Goal: Communication & Community: Answer question/provide support

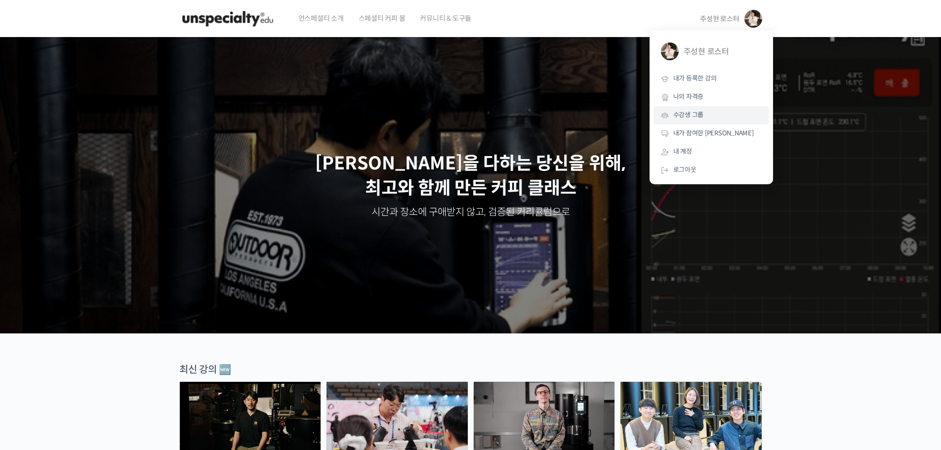
click at [699, 121] on link "수강생 그룹" at bounding box center [712, 115] width 116 height 18
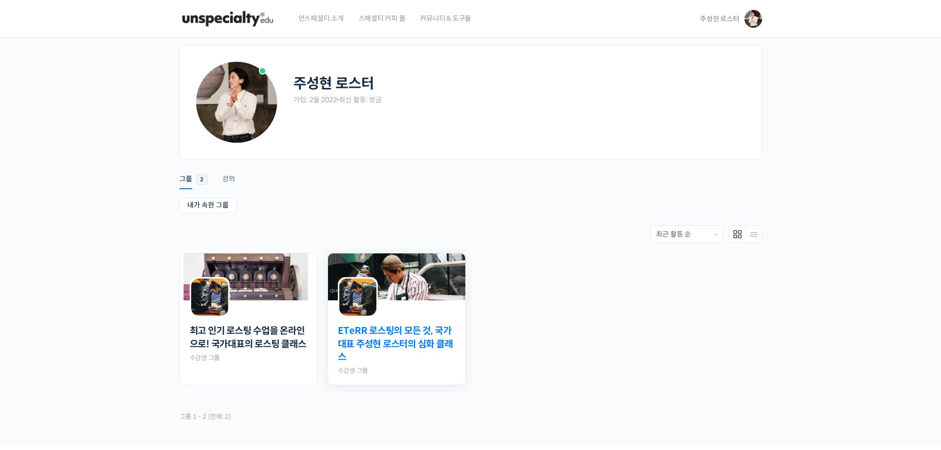
click at [420, 334] on link "ETeRR 로스팅의 모든 것, 국가대표 주성현 로스터의 심화 클래스" at bounding box center [397, 345] width 118 height 40
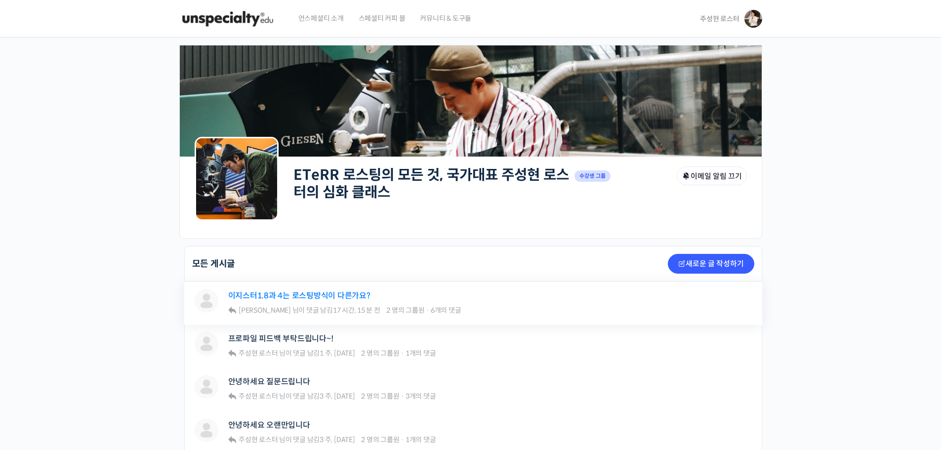
click at [329, 294] on link "이지스터1.8과 4는 로스팅방식이 다른가요?" at bounding box center [299, 295] width 142 height 9
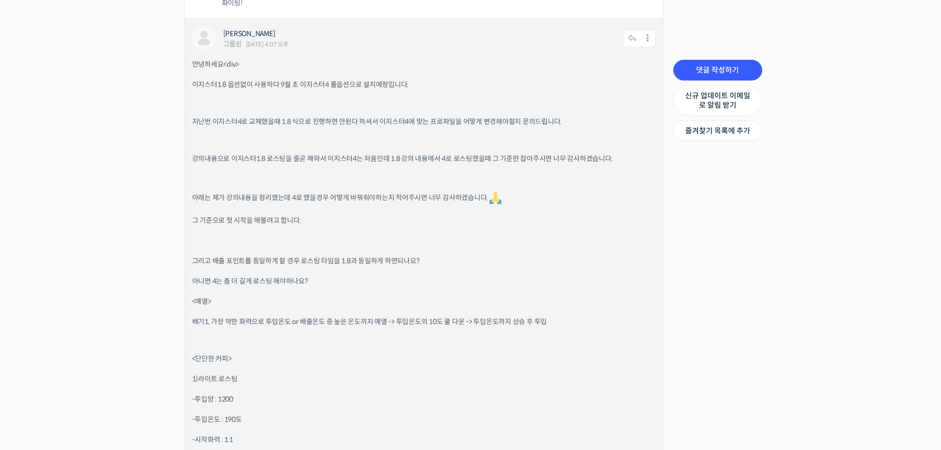
scroll to position [1027, 0]
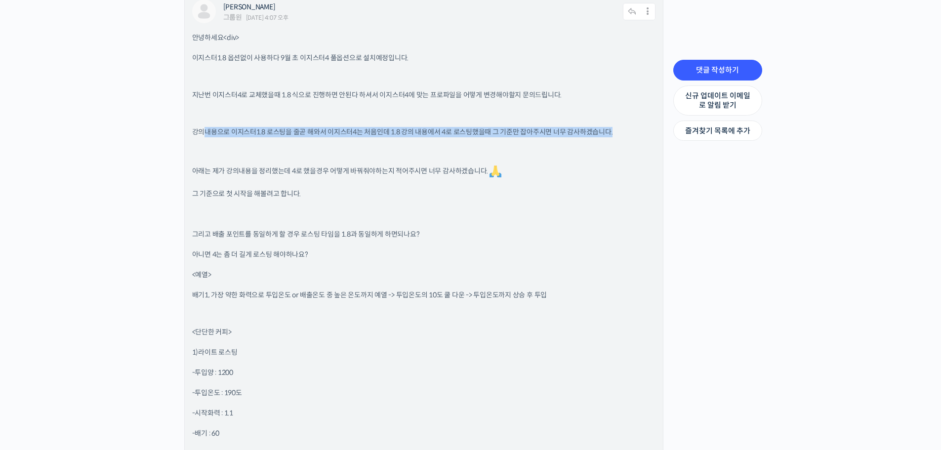
drag, startPoint x: 237, startPoint y: 134, endPoint x: 626, endPoint y: 135, distance: 389.3
click at [626, 135] on p "강의내용으로 이지스터1.8 로스팅을 줄곧 해와서 이지스터4는 처음인데 1.8 강의 내용에서 4로 로스팅했을때 그 기준만 잡아주시면 너무 감사하…" at bounding box center [423, 132] width 463 height 10
click at [554, 194] on p "그 기준으로 첫 시작을 해볼려고 합니다." at bounding box center [423, 194] width 463 height 10
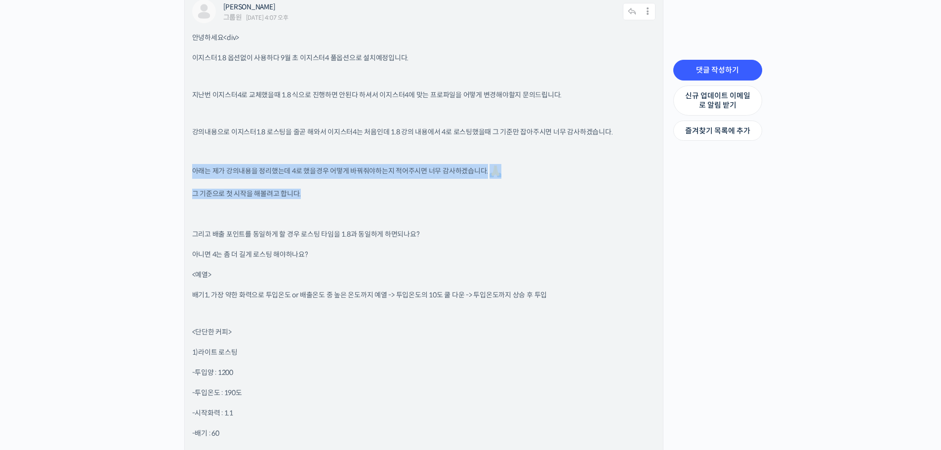
drag, startPoint x: 202, startPoint y: 177, endPoint x: 393, endPoint y: 179, distance: 191.7
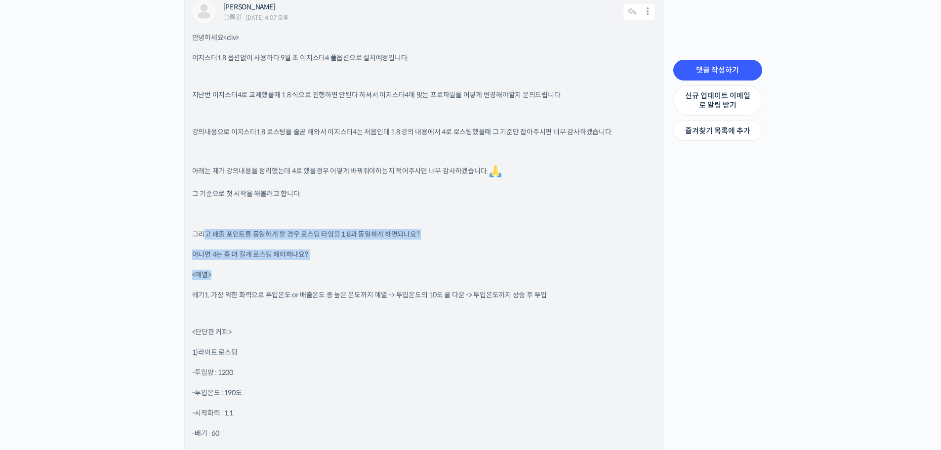
drag, startPoint x: 204, startPoint y: 234, endPoint x: 402, endPoint y: 261, distance: 199.9
click at [477, 259] on p "아니면 4는 좀 더 길게 로스팅 해야하나요?" at bounding box center [423, 254] width 463 height 10
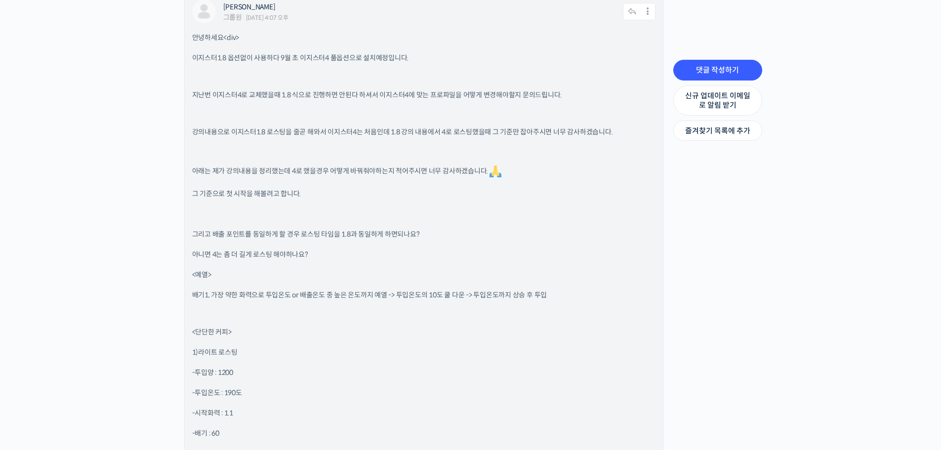
click at [379, 292] on p "배기1, 가장 약한 화력으로 투입온도 or 배출온도 중 높은 온도까지 예열 -> 투입온도의 10도 쿨 다운 -> 투입온도까지 상승 후 투입" at bounding box center [423, 295] width 463 height 10
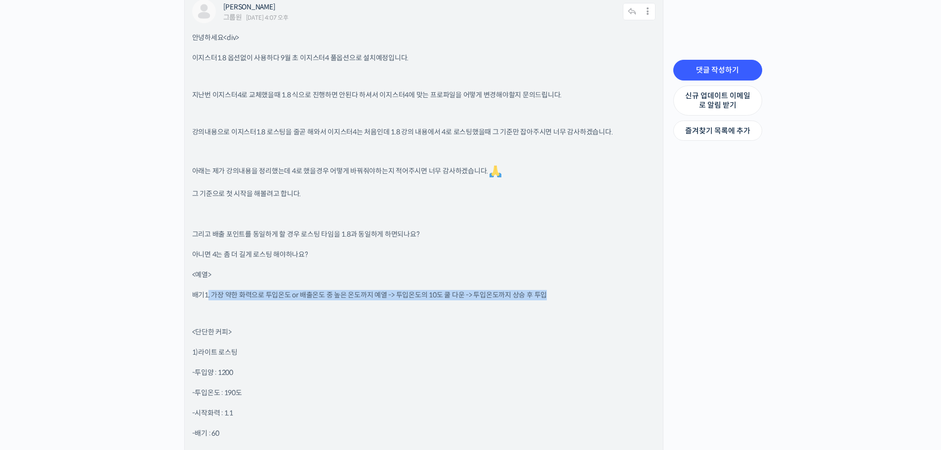
drag, startPoint x: 207, startPoint y: 300, endPoint x: 588, endPoint y: 299, distance: 381.4
click at [588, 299] on p "배기1, 가장 약한 화력으로 투입온도 or 배출온도 중 높은 온도까지 예열 -> 투입온도의 10도 쿨 다운 -> 투입온도까지 상승 후 투입" at bounding box center [423, 295] width 463 height 10
click at [610, 290] on p "배기1, 가장 약한 화력으로 투입온도 or 배출온도 중 높은 온도까지 예열 -> 투입온도의 10도 쿨 다운 -> 투입온도까지 상승 후 투입" at bounding box center [423, 295] width 463 height 10
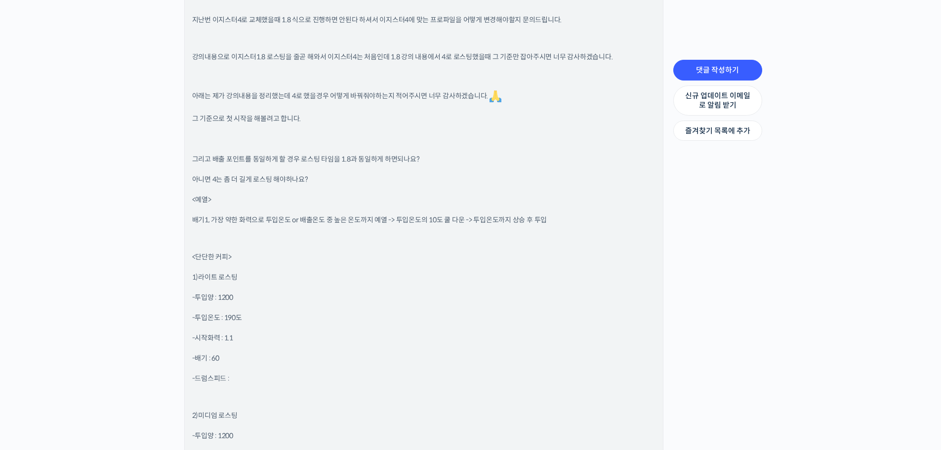
scroll to position [1126, 0]
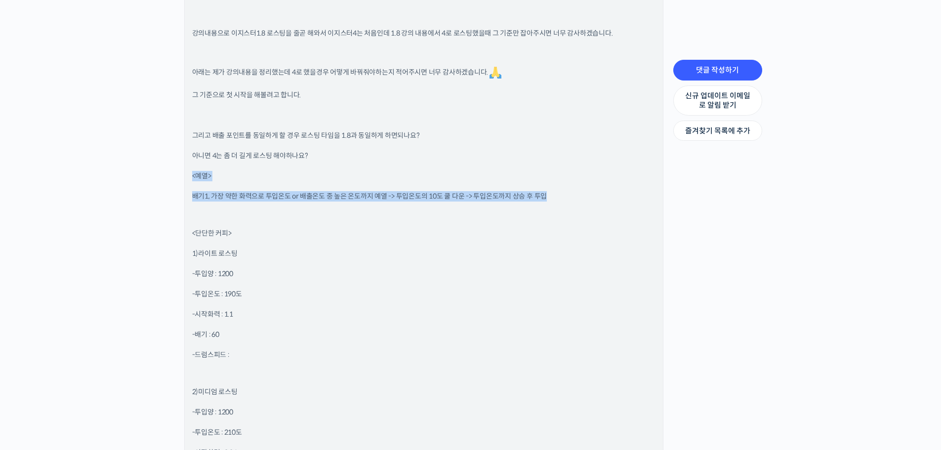
drag, startPoint x: 191, startPoint y: 176, endPoint x: 366, endPoint y: 210, distance: 178.6
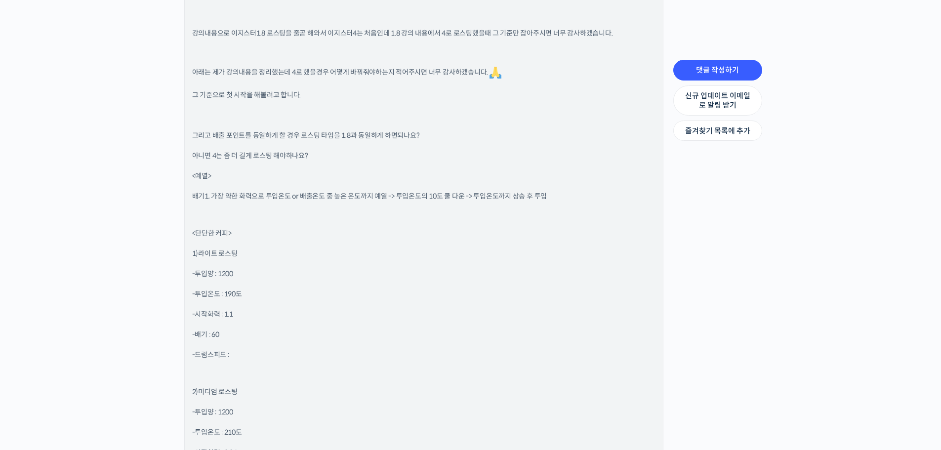
click at [423, 158] on p "아니면 4는 좀 더 길게 로스팅 해야하나요?" at bounding box center [423, 156] width 463 height 10
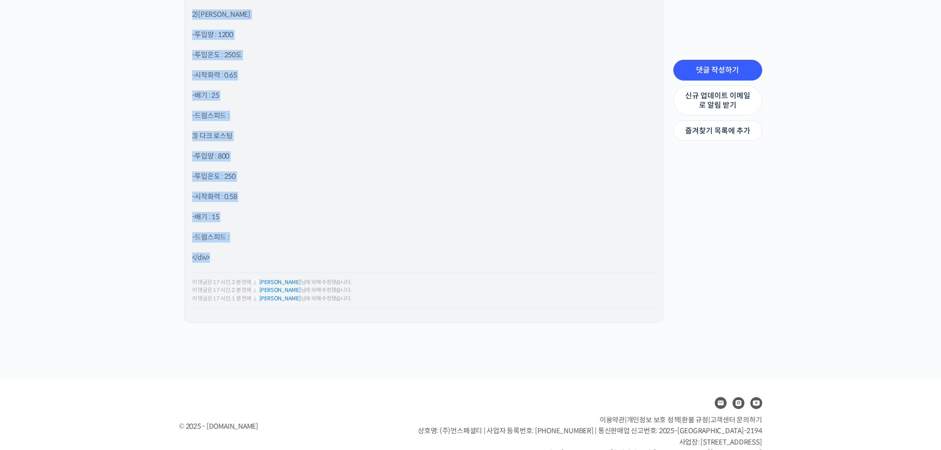
scroll to position [2904, 0]
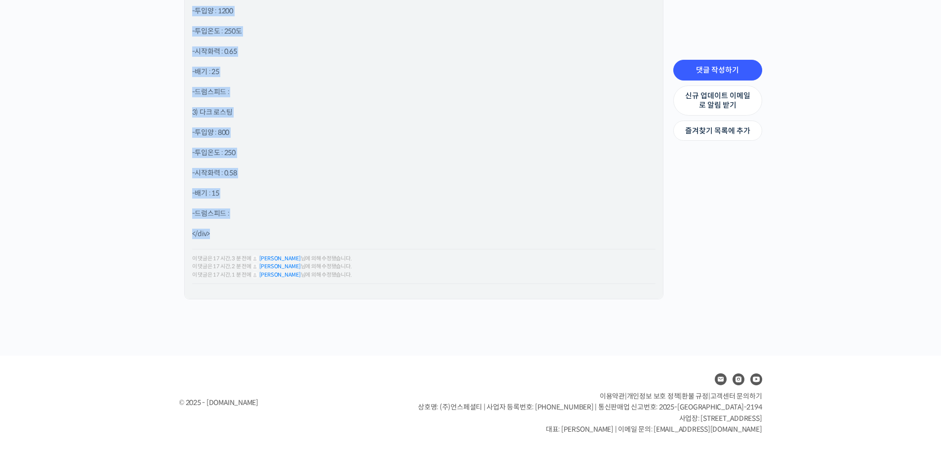
drag, startPoint x: 210, startPoint y: 135, endPoint x: 506, endPoint y: 212, distance: 305.8
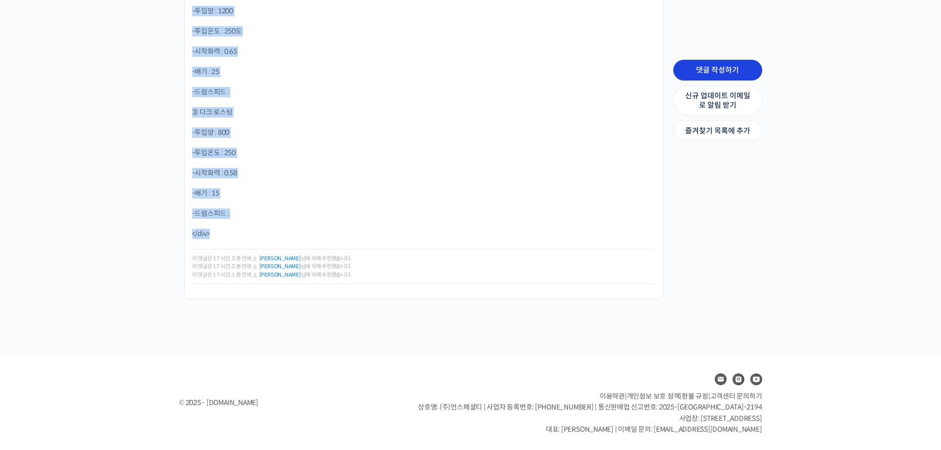
click at [736, 71] on link "댓글 작성하기" at bounding box center [717, 70] width 89 height 21
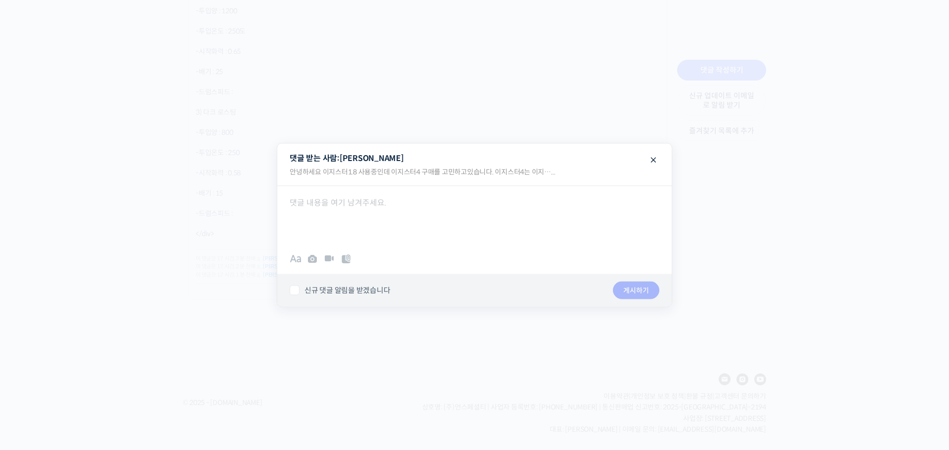
click at [475, 224] on div at bounding box center [474, 215] width 394 height 59
click at [218, 177] on div at bounding box center [474, 225] width 949 height 450
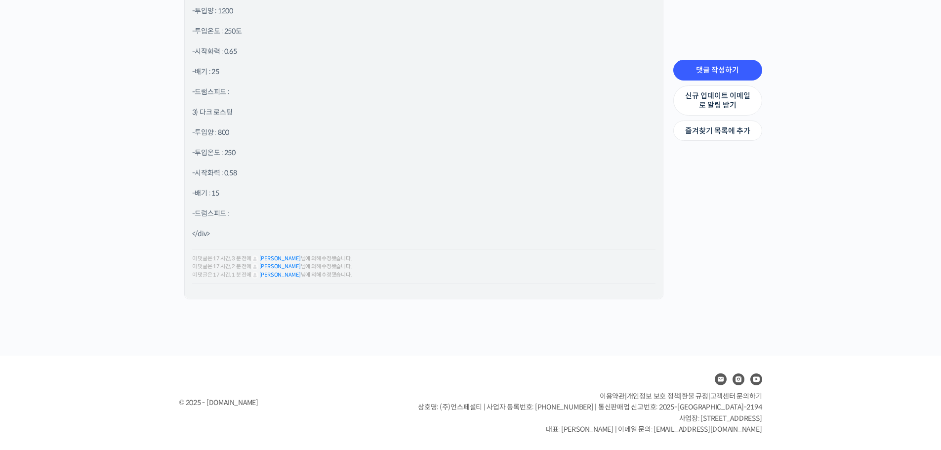
drag, startPoint x: 189, startPoint y: 135, endPoint x: 336, endPoint y: 204, distance: 162.7
copy div "그리고 배출 포인트를 동일하게 할 경우 로스팅 타임을 1.8과 동일하게 하면되나요? 아니면 4는 좀 더 길게 로스팅 해야하나요? <예열> 배기…"
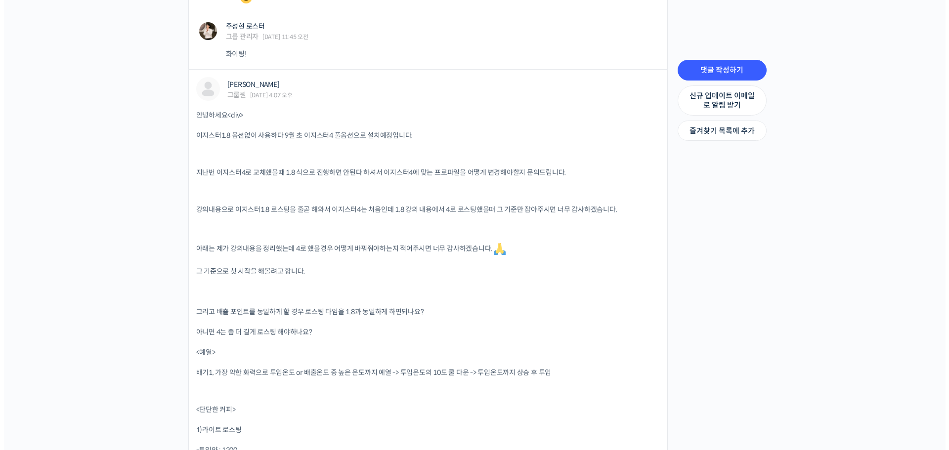
scroll to position [928, 0]
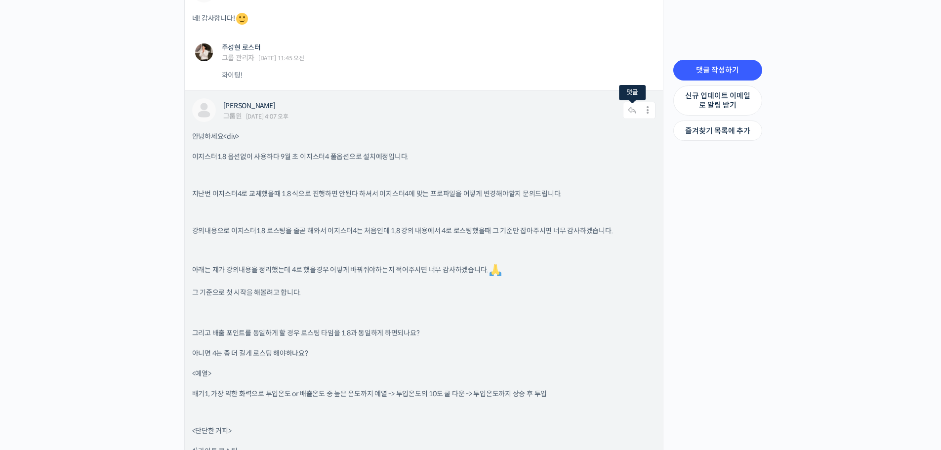
click at [626, 109] on icon at bounding box center [632, 110] width 18 height 17
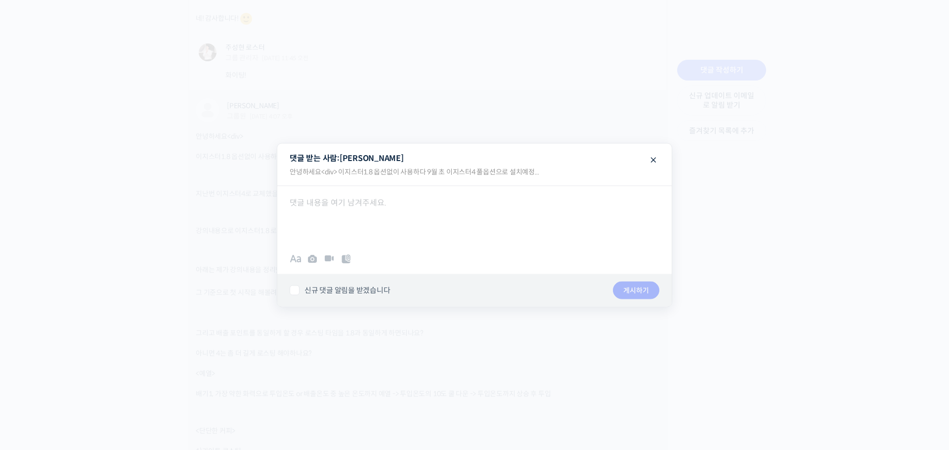
click at [267, 201] on div at bounding box center [474, 225] width 949 height 450
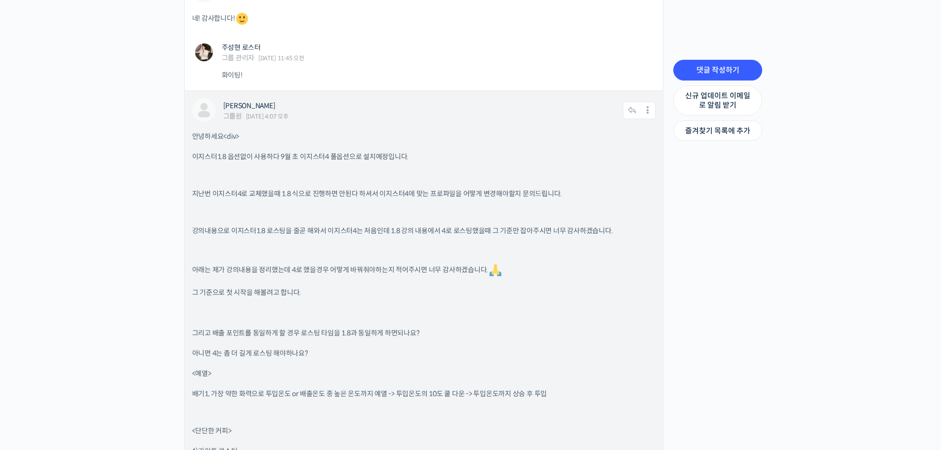
click at [633, 110] on icon at bounding box center [632, 110] width 18 height 17
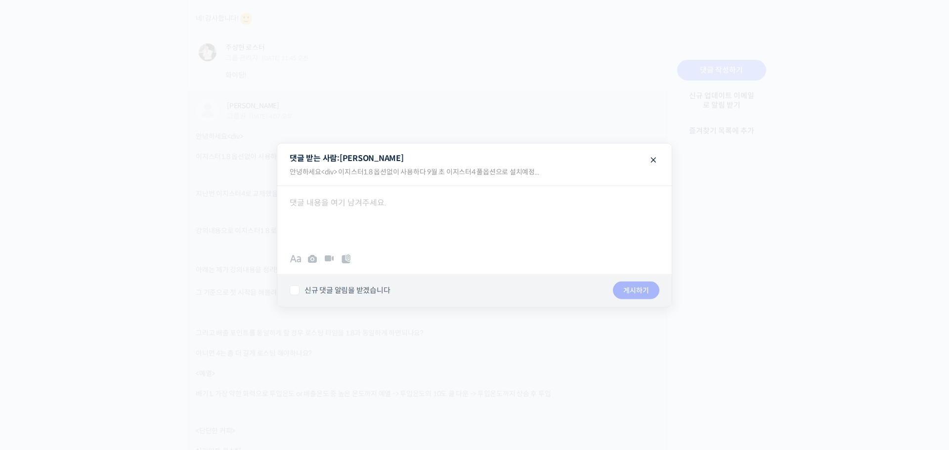
click at [388, 203] on div at bounding box center [474, 215] width 394 height 59
paste div
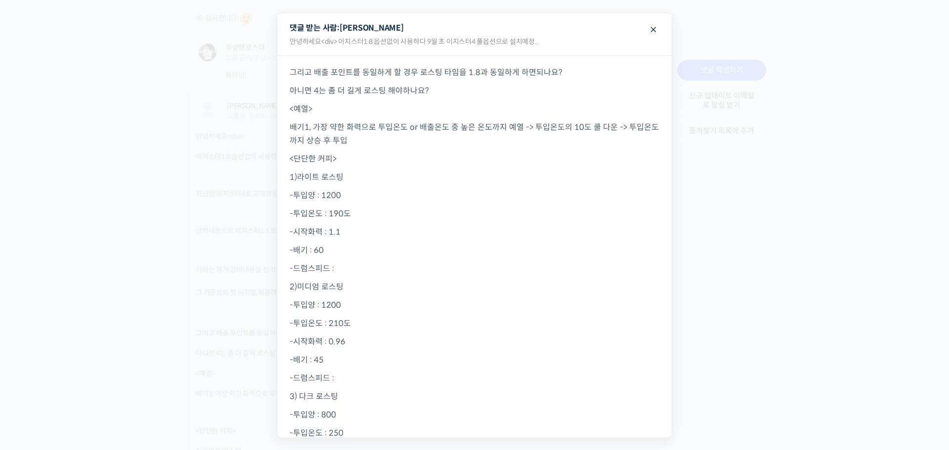
click at [596, 73] on p "그리고 배출 포인트를 동일하게 할 경우 로스팅 타임을 1.8과 동일하게 하면되나요?" at bounding box center [475, 72] width 370 height 13
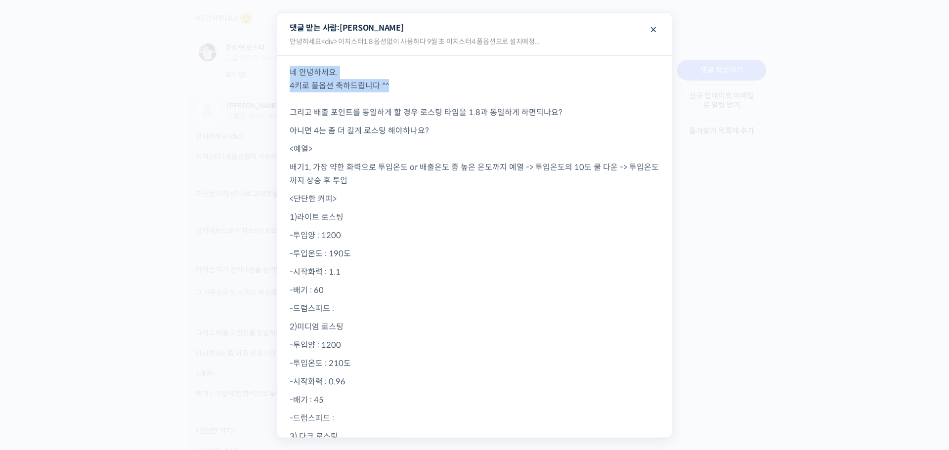
drag, startPoint x: 403, startPoint y: 85, endPoint x: 277, endPoint y: 74, distance: 126.0
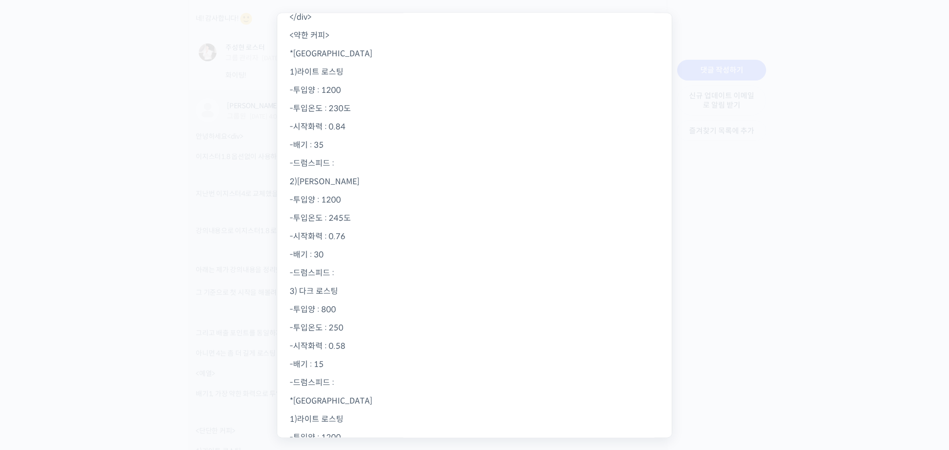
scroll to position [1286, 0]
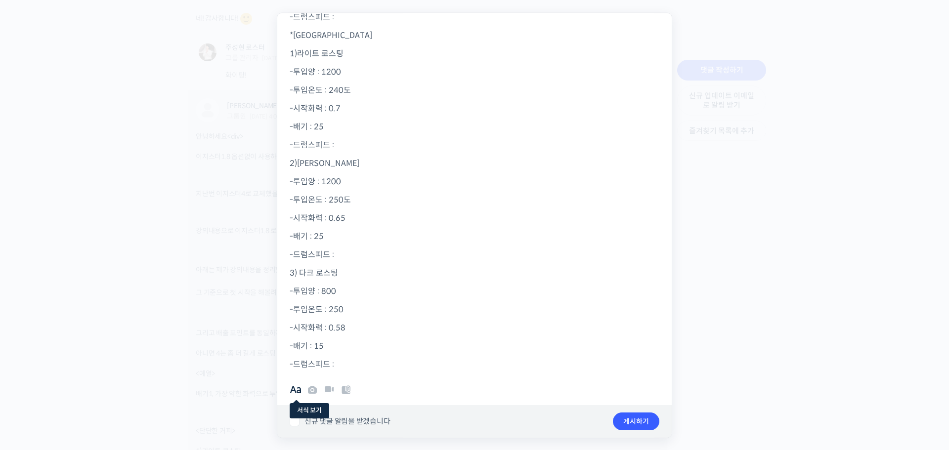
click at [290, 391] on span at bounding box center [296, 390] width 12 height 12
click at [313, 389] on b "B" at bounding box center [311, 389] width 12 height 10
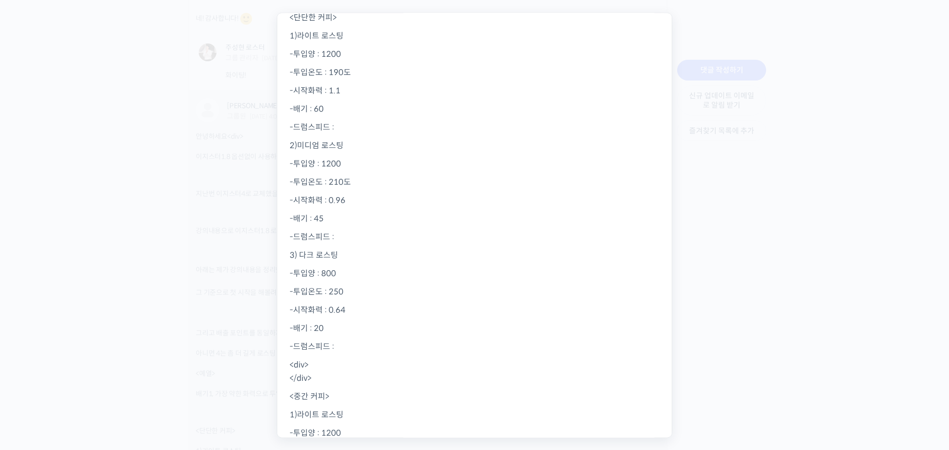
scroll to position [0, 0]
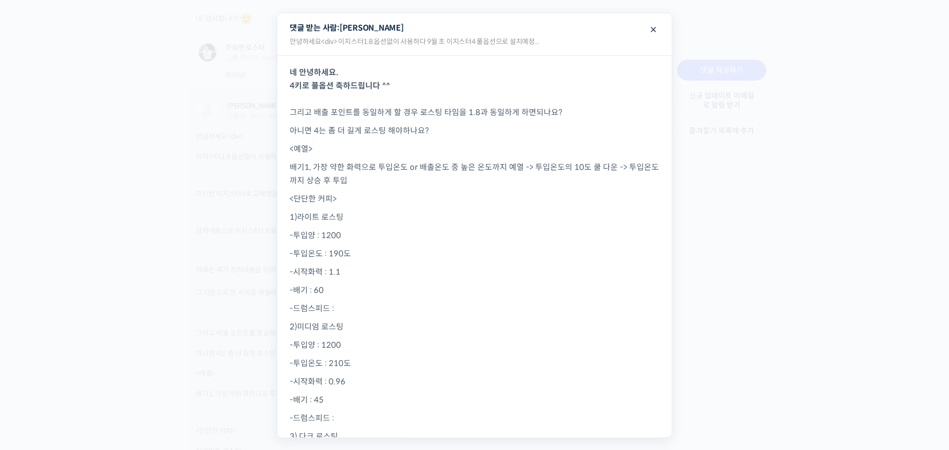
click at [473, 127] on p "아니면 4는 좀 더 길게 로스팅 해야하나요?" at bounding box center [475, 130] width 370 height 13
click at [600, 102] on p "네 안녕하세요. 4키로 풀옵션 축하드립니다 ^^ 그리고 배출 포인트를 동일하게 할 경우 로스팅 타임을 1.8과 동일하게 하면되나요?" at bounding box center [475, 92] width 370 height 53
click at [600, 116] on p "네 안녕하세요. 4키로 풀옵션 축하드립니다 ^^ 그리고 배출 포인트를 동일하게 할 경우 로스팅 타임을 1.8과 동일하게 하면되나요?" at bounding box center [475, 92] width 370 height 53
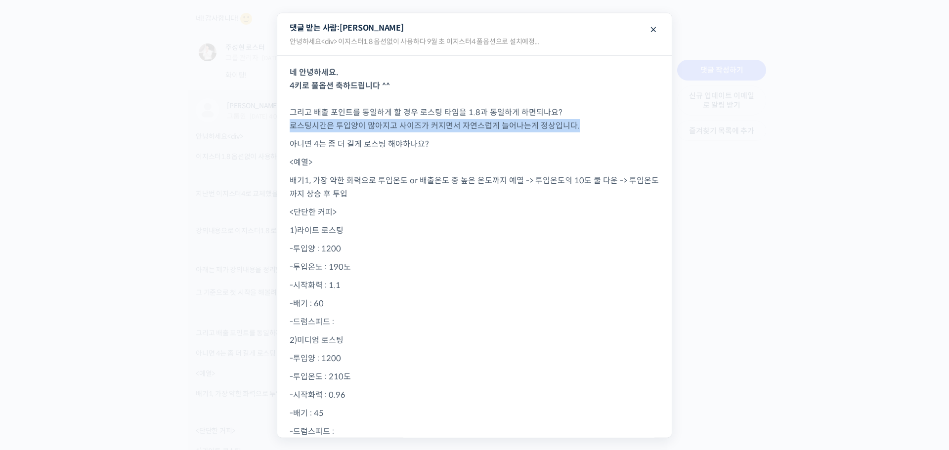
drag, startPoint x: 607, startPoint y: 125, endPoint x: 286, endPoint y: 129, distance: 320.7
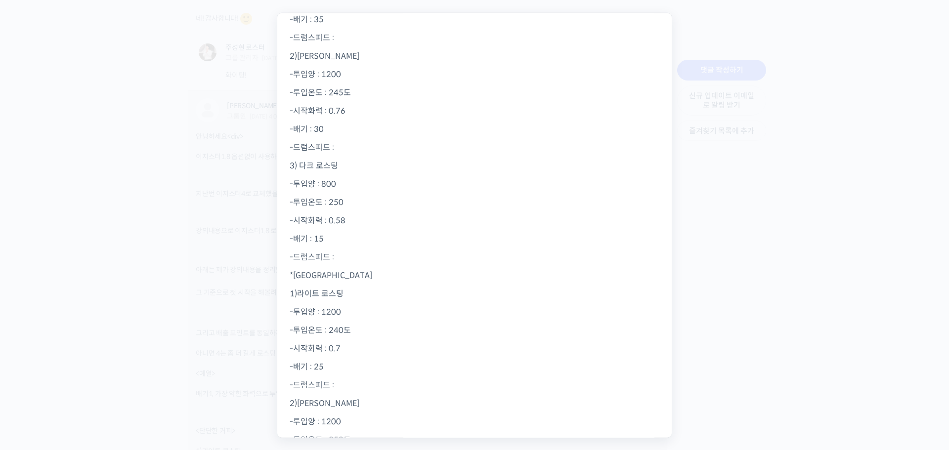
scroll to position [1300, 0]
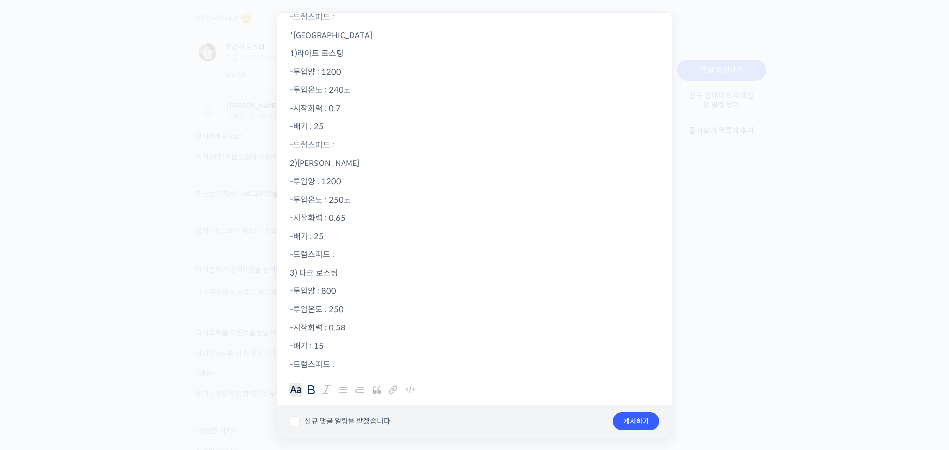
click at [314, 391] on b "B" at bounding box center [311, 389] width 12 height 10
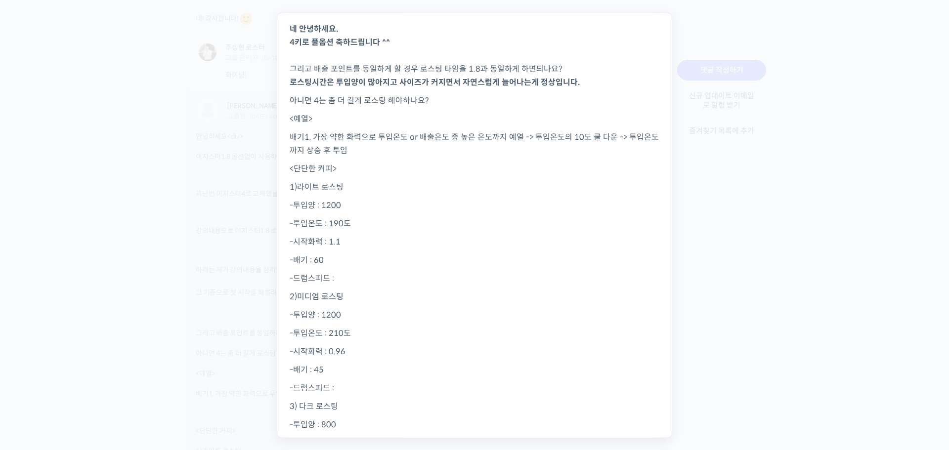
scroll to position [0, 0]
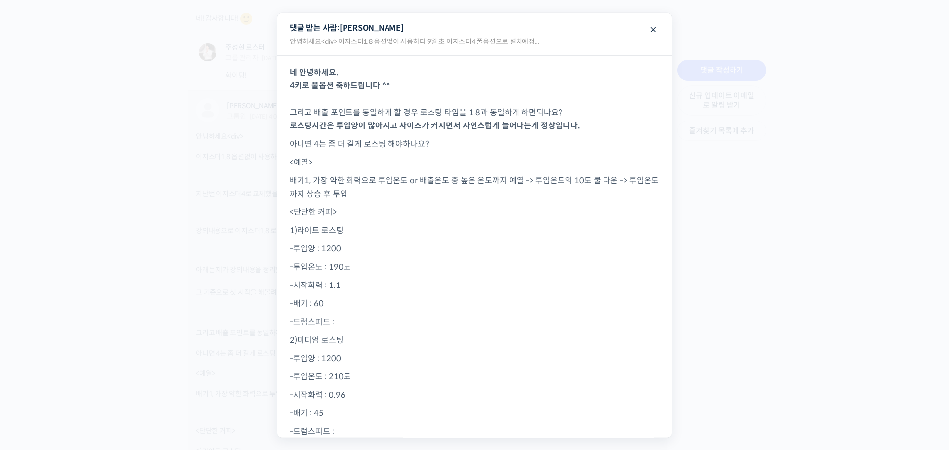
click at [447, 146] on p "아니면 4는 좀 더 길게 로스팅 해야하나요?" at bounding box center [475, 143] width 370 height 13
click at [317, 187] on p "배기1, 가장 약한 화력으로 투입온도 or 배출온도 중 높은 온도까지 예열 -> 투입온도의 10도 쿨 다운 -> 투입온도까지 상승 후 투입" at bounding box center [475, 187] width 370 height 27
drag, startPoint x: 310, startPoint y: 180, endPoint x: 462, endPoint y: 179, distance: 152.2
click at [462, 179] on p "배기1, 가장 약한 화력으로 투입온도 or 배출온도 중 높은 온도까지 예열 -> 투입온도의 10도 쿨 다운 -> 투입온도까지 상승 후 투입" at bounding box center [475, 187] width 370 height 27
click at [468, 197] on p "배기1, 가장 약한 화력으로 투입온도 or 배출온도 중 높은 온도까지 예열 -> 투입온도의 10도 쿨 다운 -> 투입온도까지 상승 후 투입" at bounding box center [475, 187] width 370 height 27
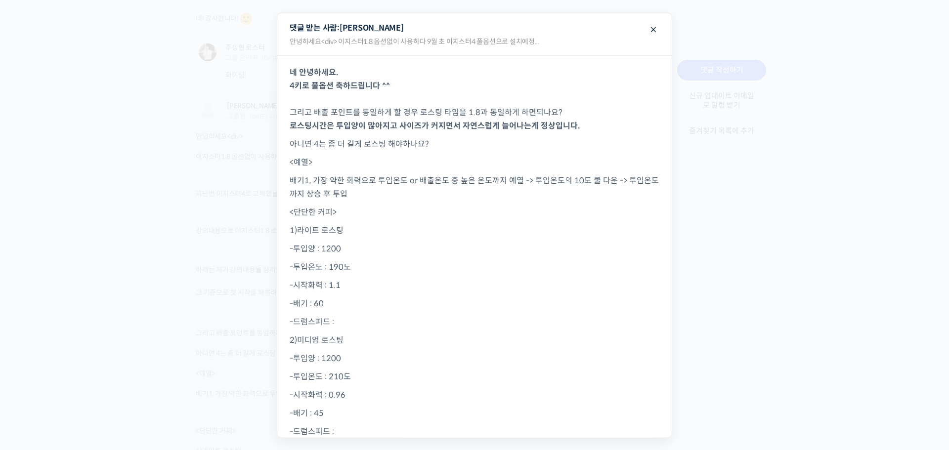
drag, startPoint x: 555, startPoint y: 180, endPoint x: 604, endPoint y: 180, distance: 48.4
click at [582, 180] on p "배기1, 가장 약한 화력으로 투입온도 or 배출온도 중 높은 온도까지 예열 -> 투입온도의 10도 쿨 다운 -> 투입온도까지 상승 후 투입" at bounding box center [475, 187] width 370 height 27
click at [510, 213] on p "<단단한 커피>" at bounding box center [475, 212] width 370 height 13
click at [397, 194] on p "배기1, 가장 약한 화력으로 투입온도 or 배출온도 중 높은 온도까지 예열 -> 투입온도의 10도 쿨 다운 -> 투입온도까지 상승 후 투입" at bounding box center [475, 187] width 370 height 27
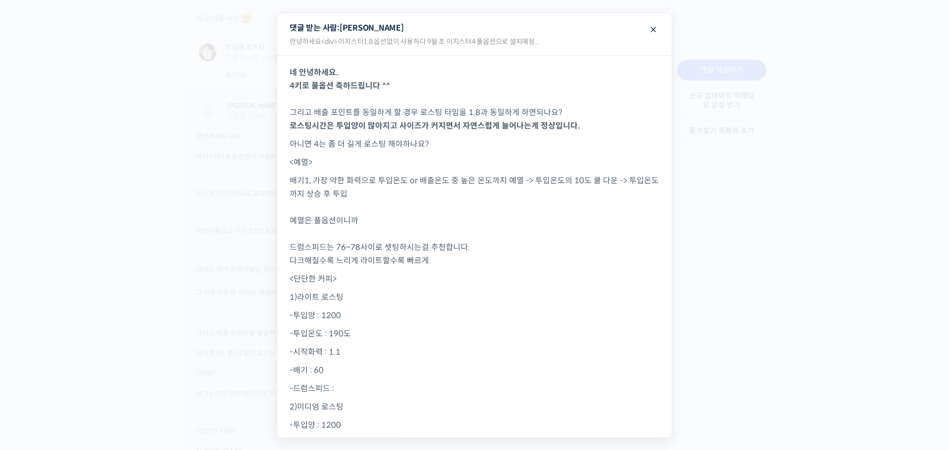
click at [397, 277] on p "<단단한 커피>" at bounding box center [475, 278] width 370 height 13
click at [447, 256] on p "배기1, 가장 약한 화력으로 투입온도 or 배출온도 중 높은 온도까지 예열 -> 투입온도의 10도 쿨 다운 -> 투입온도까지 상승 후 투입 예…" at bounding box center [475, 220] width 370 height 93
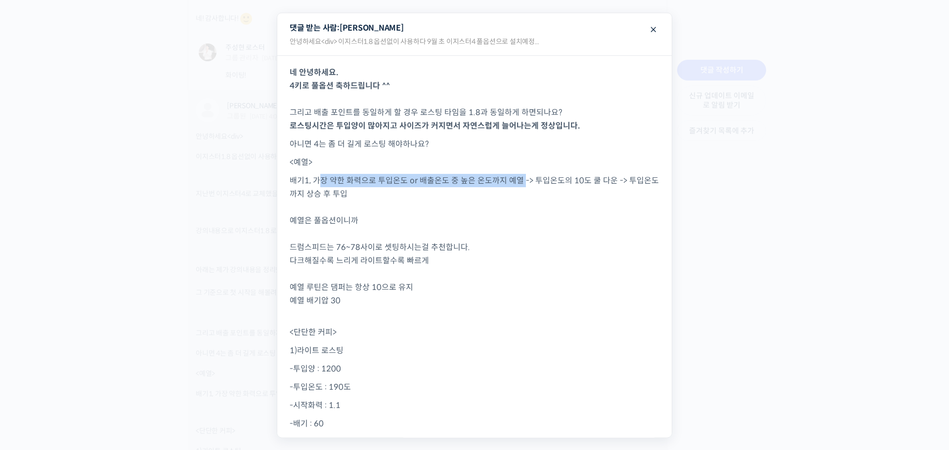
drag, startPoint x: 316, startPoint y: 180, endPoint x: 520, endPoint y: 185, distance: 204.1
click at [520, 185] on p "배기1, 가장 약한 화력으로 투입온도 or 배출온도 중 높은 온도까지 예열 -> 투입온도의 10도 쿨 다운 -> 투입온도까지 상승 후 투입 예…" at bounding box center [475, 247] width 370 height 147
copy p "장 약한 화력으로 투입온도 or 배출온도 중 높은 온도까지 예열"
click at [332, 308] on p "배기1, 가장 약한 화력으로 투입온도 or 배출온도 중 높은 온도까지 예열 -> 투입온도의 10도 쿨 다운 -> 투입온도까지 상승 후 투입 예…" at bounding box center [475, 247] width 370 height 147
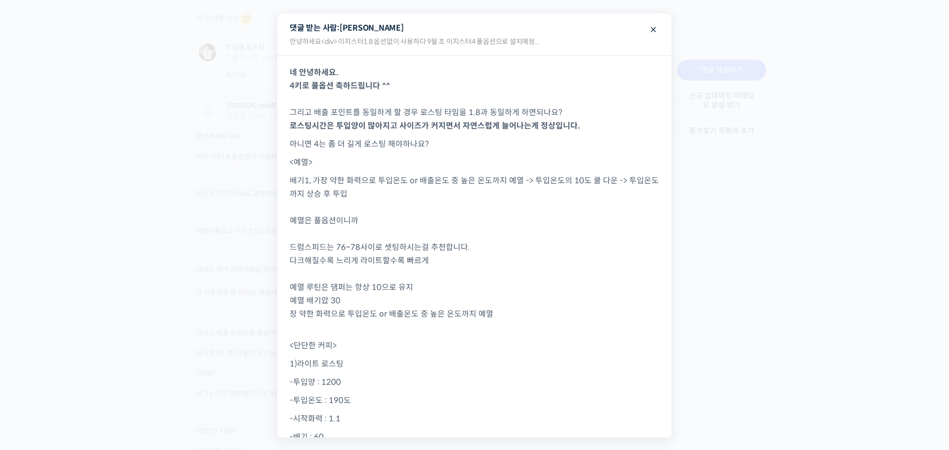
click at [300, 314] on p "배기1, 가장 약한 화력으로 투입온도 or 배출온도 중 높은 온도까지 예열 -> 투입온도의 10도 쿨 다운 -> 투입온도까지 상승 후 투입 예…" at bounding box center [475, 254] width 370 height 160
click at [513, 314] on p "배기1, 가장 약한 화력으로 투입온도 or 배출온도 중 높은 온도까지 예열 -> 투입온도의 10도 쿨 다운 -> 투입온도까지 상승 후 투입 예…" at bounding box center [475, 254] width 370 height 160
drag, startPoint x: 527, startPoint y: 180, endPoint x: 607, endPoint y: 186, distance: 80.7
click at [607, 186] on p "배기1, 가장 약한 화력으로 투입온도 or 배출온도 중 높은 온도까지 예열 -> 투입온도의 10도 쿨 다운 -> 투입온도까지 상승 후 투입 예…" at bounding box center [475, 254] width 370 height 160
copy p "투입온도의 10도 쿨 다운"
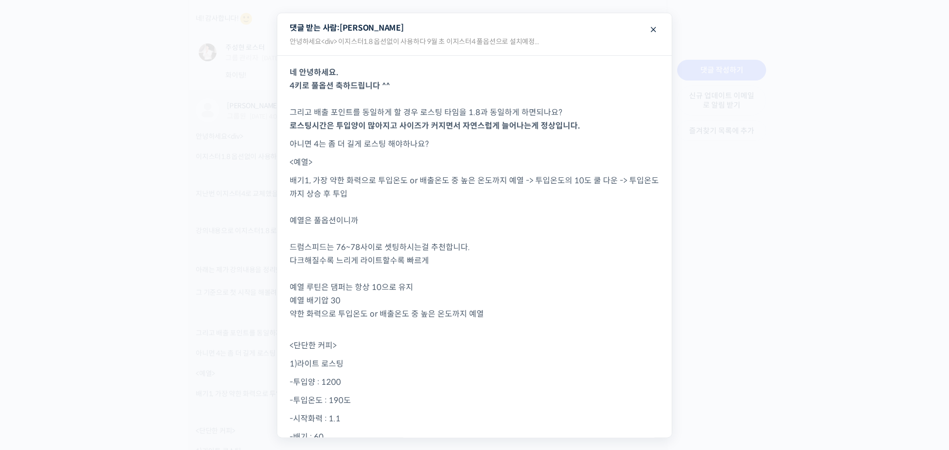
click at [512, 318] on p "배기1, 가장 약한 화력으로 투입온도 or 배출온도 중 높은 온도까지 예열 -> 투입온도의 10도 쿨 다운 -> 투입온도까지 상승 후 투입 예…" at bounding box center [475, 254] width 370 height 160
click at [615, 160] on p "<예열>" at bounding box center [475, 162] width 370 height 13
drag, startPoint x: 620, startPoint y: 182, endPoint x: 639, endPoint y: 205, distance: 29.8
click at [639, 205] on p "배기1, 가장 약한 화력으로 투입온도 or 배출온도 중 높은 온도까지 예열 -> 투입온도의 10도 쿨 다운 -> 투입온도까지 상승 후 투입 예…" at bounding box center [475, 260] width 370 height 173
copy p "투입온도까지 상승 후 투입"
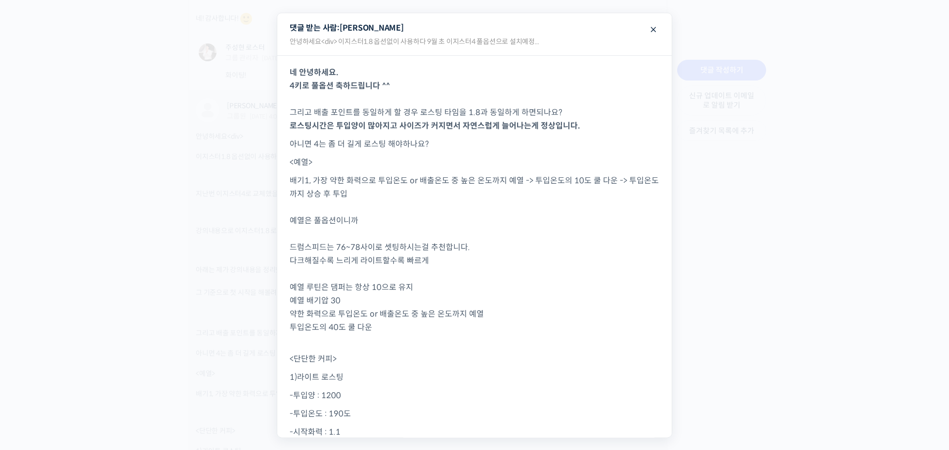
click at [445, 329] on p "배기1, 가장 약한 화력으로 투입온도 or 배출온도 중 높은 온도까지 예열 -> 투입온도의 10도 쿨 다운 -> 투입온도까지 상승 후 투입 예…" at bounding box center [475, 260] width 370 height 173
click at [386, 327] on p "배기1, 가장 약한 화력으로 투입온도 or 배출온도 중 높은 온도까지 예열 -> 투입온도의 10도 쿨 다운 -> 투입온도까지 상승 후 투입 예…" at bounding box center [475, 254] width 370 height 160
click at [295, 329] on p "배기1, 가장 약한 화력으로 투입온도 or 배출온도 중 높은 온도까지 예열 -> 투입온도의 10도 쿨 다운 -> 투입온도까지 상승 후 투입 예…" at bounding box center [475, 260] width 370 height 173
click at [290, 327] on p "배기1, 가장 약한 화력으로 투입온도 or 배출온도 중 높은 온도까지 예열 -> 투입온도의 10도 쿨 다운 -> 투입온도까지 상승 후 투입 예…" at bounding box center [475, 260] width 370 height 173
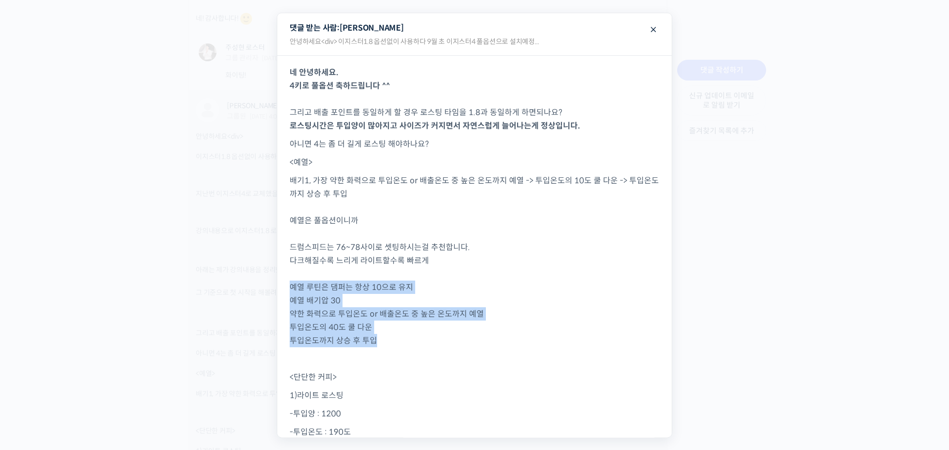
drag, startPoint x: 288, startPoint y: 285, endPoint x: 390, endPoint y: 340, distance: 116.5
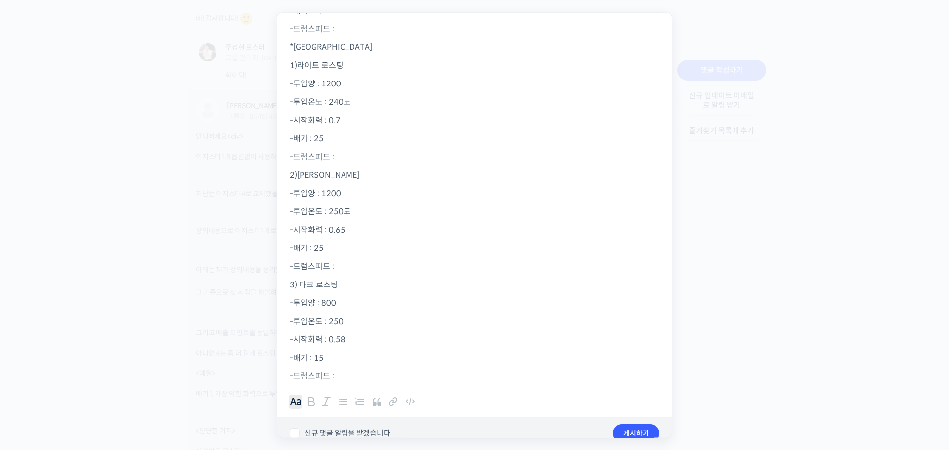
scroll to position [1465, 0]
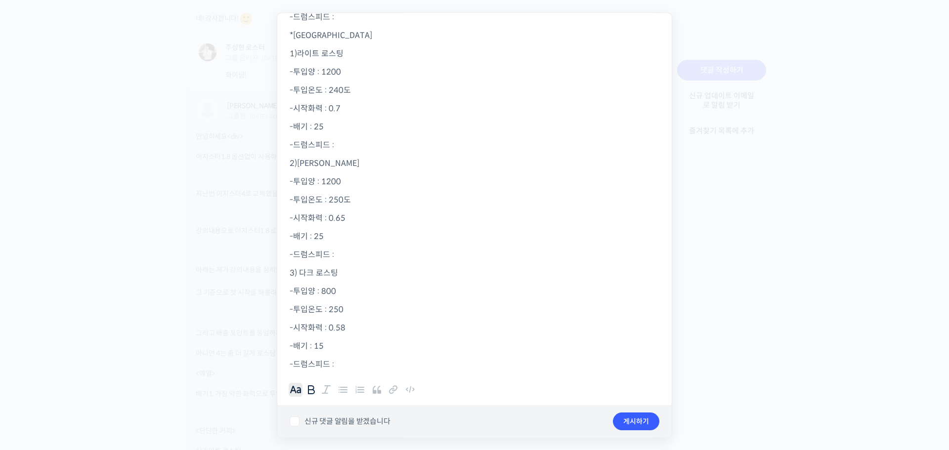
click at [311, 394] on b "B" at bounding box center [311, 389] width 12 height 10
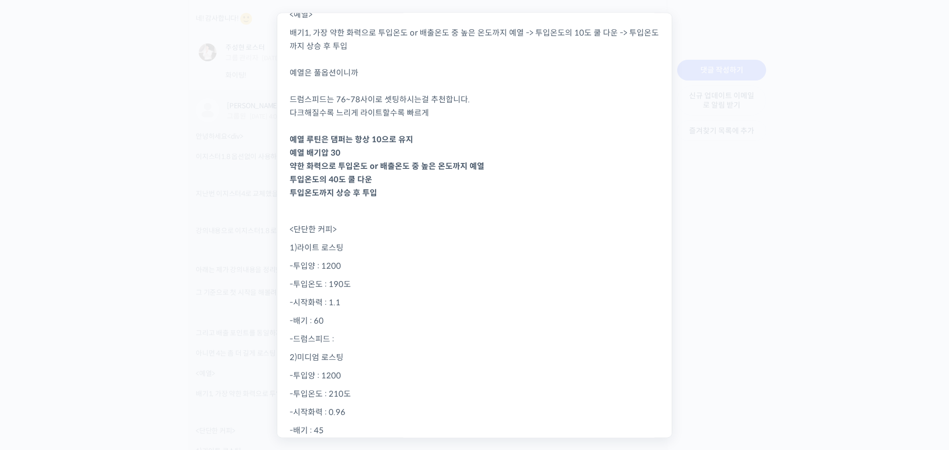
scroll to position [198, 0]
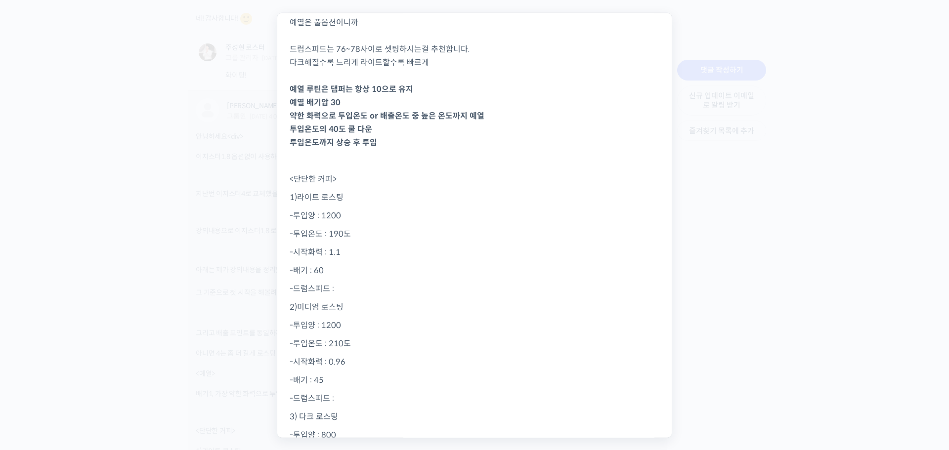
click at [371, 290] on p "-드럼스피드 :" at bounding box center [475, 289] width 370 height 13
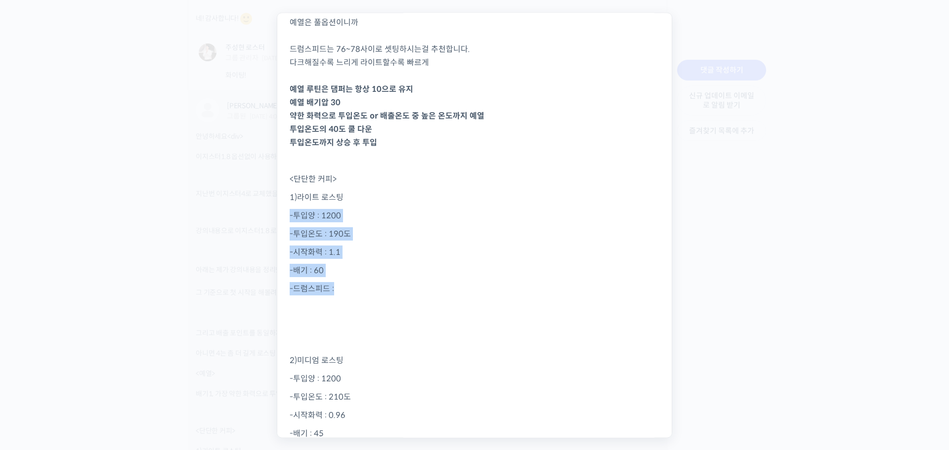
drag, startPoint x: 290, startPoint y: 214, endPoint x: 358, endPoint y: 284, distance: 97.5
copy div "-투입양 : 1200 -투입온도 : 190도 -시작화력 : 1.1 -배기 : 60 -드럼스피드 :"
click at [328, 315] on p "-드럼스피드 :" at bounding box center [475, 316] width 370 height 67
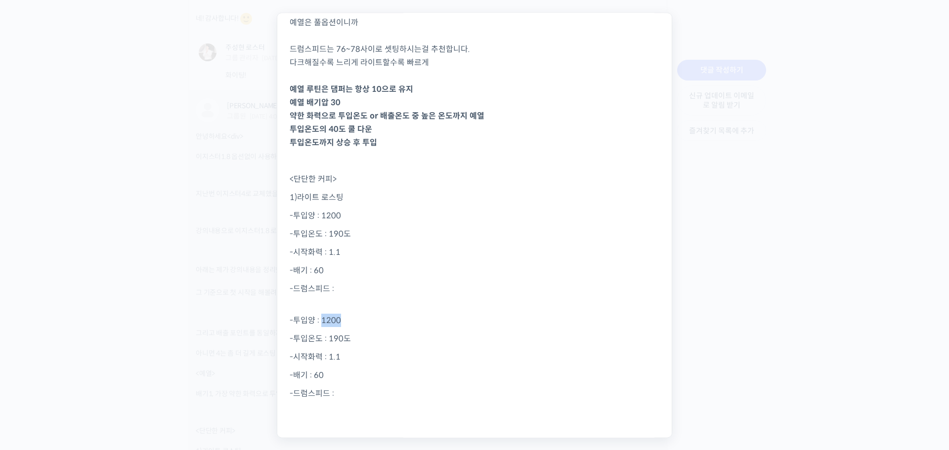
drag, startPoint x: 321, startPoint y: 320, endPoint x: 342, endPoint y: 322, distance: 20.8
click at [342, 322] on p "-투입양 : 1200" at bounding box center [475, 320] width 370 height 13
drag, startPoint x: 327, startPoint y: 339, endPoint x: 342, endPoint y: 341, distance: 15.0
click at [342, 341] on p "-투입온도 : 190도" at bounding box center [475, 338] width 370 height 13
drag, startPoint x: 327, startPoint y: 357, endPoint x: 381, endPoint y: 358, distance: 53.9
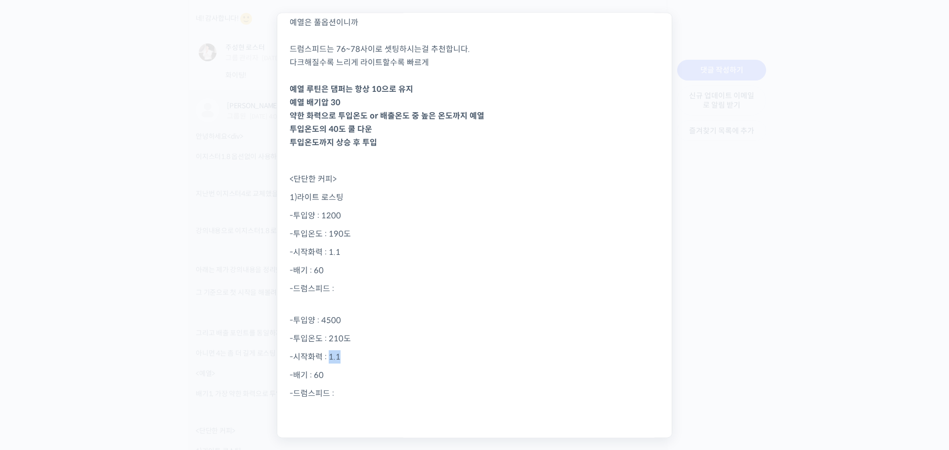
click at [381, 358] on p "-시작화력 : 1.1" at bounding box center [475, 357] width 370 height 13
drag, startPoint x: 314, startPoint y: 377, endPoint x: 948, endPoint y: 335, distance: 635.7
click at [339, 376] on p "-배기 : 60" at bounding box center [475, 375] width 370 height 13
click at [352, 393] on p "-드럼스피드 :" at bounding box center [475, 393] width 370 height 13
drag, startPoint x: 294, startPoint y: 321, endPoint x: 347, endPoint y: 349, distance: 59.7
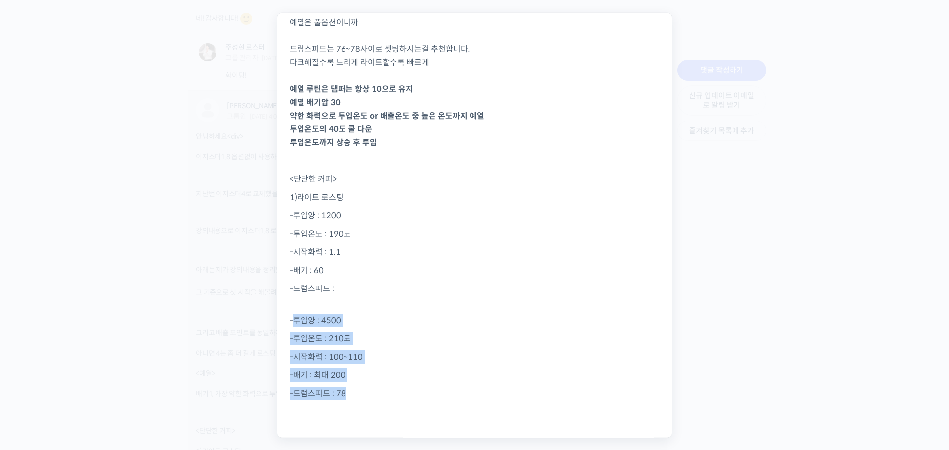
click at [296, 319] on p "-투입양 : 4500" at bounding box center [475, 320] width 370 height 13
drag, startPoint x: 288, startPoint y: 320, endPoint x: 411, endPoint y: 401, distance: 148.0
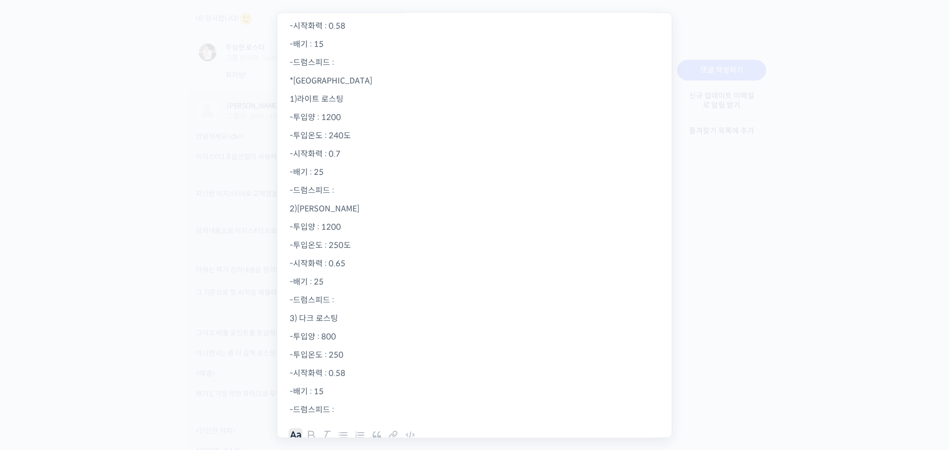
scroll to position [1601, 0]
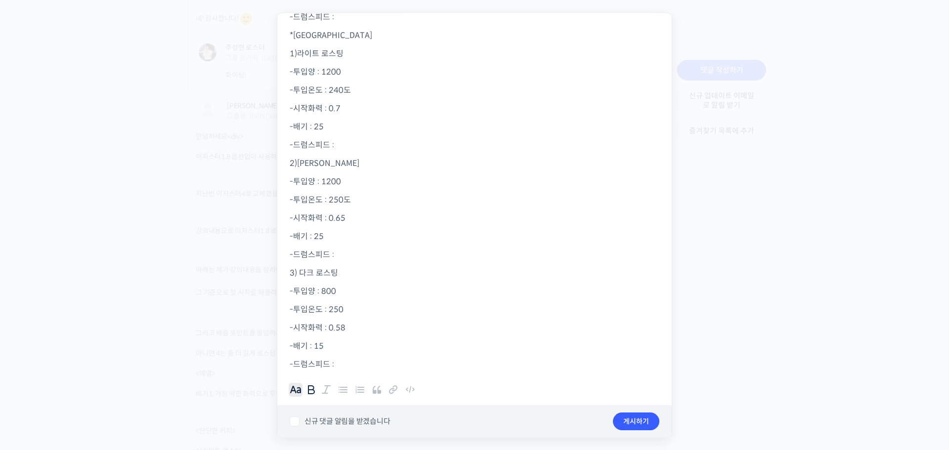
click at [314, 391] on b "B" at bounding box center [311, 389] width 12 height 10
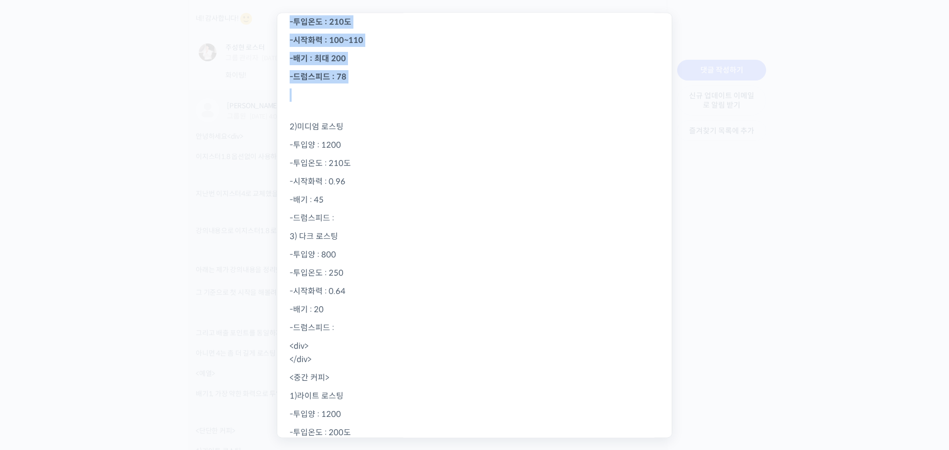
scroll to position [317, 0]
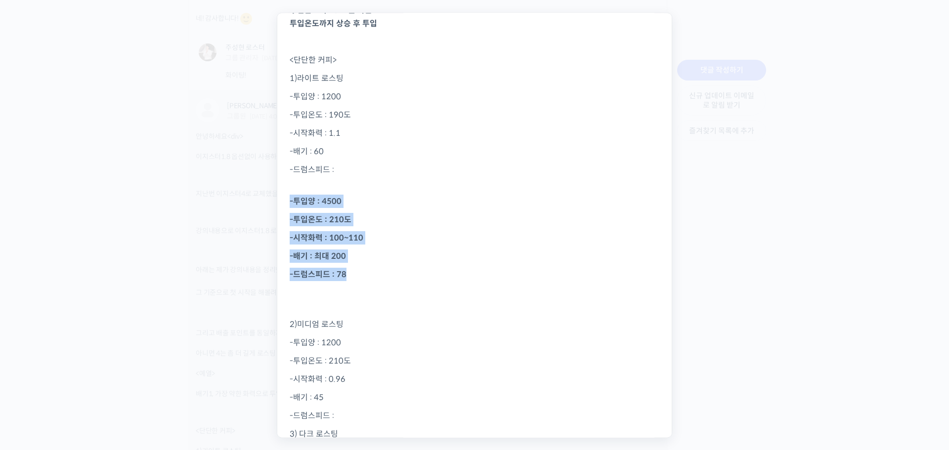
drag, startPoint x: 290, startPoint y: 202, endPoint x: 370, endPoint y: 278, distance: 111.1
copy div "-투입양 : 4500 -투입온도 : 210도 -시작화력 : 100~110 -배기 : 최대 200 -드럼스피드 : 78"
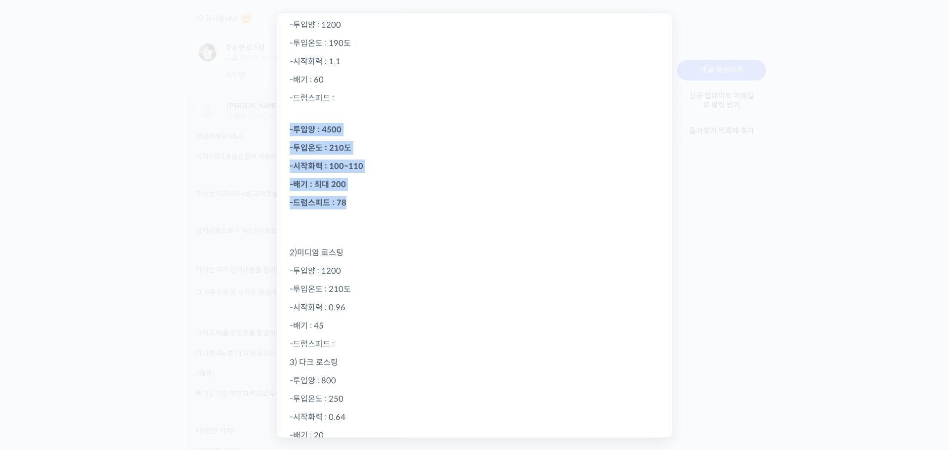
scroll to position [514, 0]
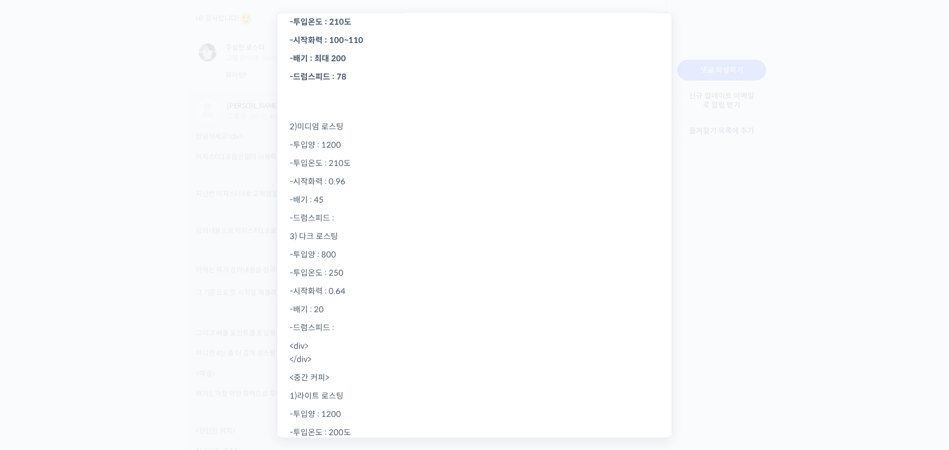
drag, startPoint x: 373, startPoint y: 220, endPoint x: 410, endPoint y: 210, distance: 38.8
click at [377, 219] on p "-드럼스피드 :" at bounding box center [475, 218] width 370 height 13
click at [329, 251] on b "-투입양 : 4500" at bounding box center [316, 250] width 52 height 10
click at [336, 270] on b "-투입온도 : 210도" at bounding box center [321, 268] width 62 height 10
click at [346, 286] on b "-시작화력 : 100~110" at bounding box center [327, 287] width 74 height 10
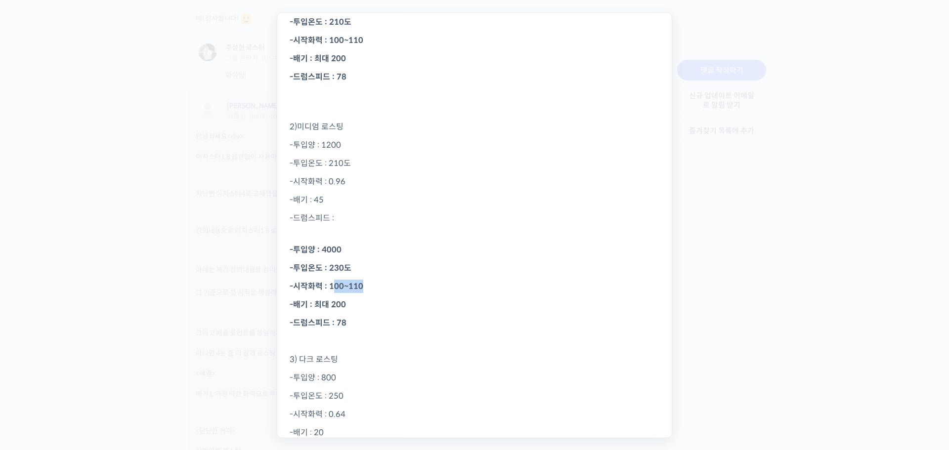
drag, startPoint x: 331, startPoint y: 286, endPoint x: 373, endPoint y: 286, distance: 42.0
click at [373, 286] on p "-시작화력 : 100~110" at bounding box center [475, 286] width 370 height 13
click at [348, 300] on p "-배기 : 최대 200" at bounding box center [475, 304] width 370 height 13
drag, startPoint x: 330, startPoint y: 307, endPoint x: 348, endPoint y: 306, distance: 18.8
click at [348, 306] on p "-배기 : 최대 200" at bounding box center [475, 304] width 370 height 13
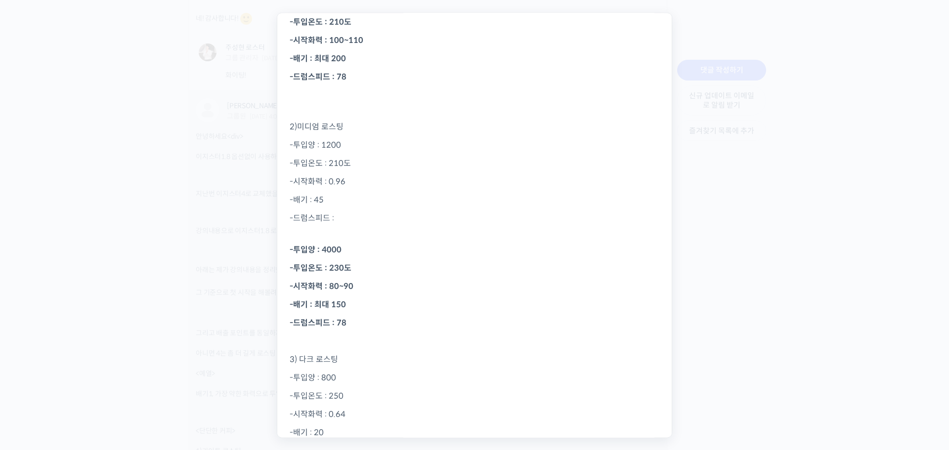
click at [372, 325] on p "-드럼스피드 : 78" at bounding box center [475, 323] width 370 height 13
drag, startPoint x: 288, startPoint y: 248, endPoint x: 393, endPoint y: 321, distance: 127.9
copy div "-투입양 : 4000 -투입온도 : 230도 -시작화력 : 80~90 -배기 : 최대 150 -드럼스피드 : 78"
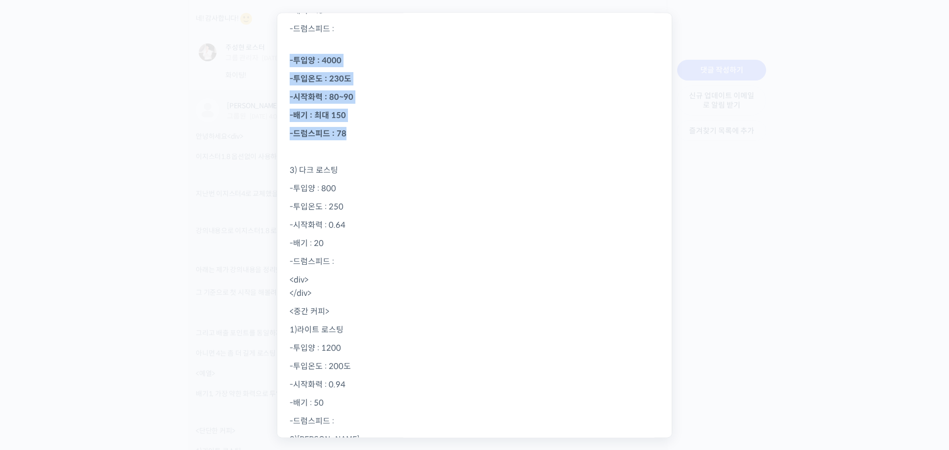
scroll to position [811, 0]
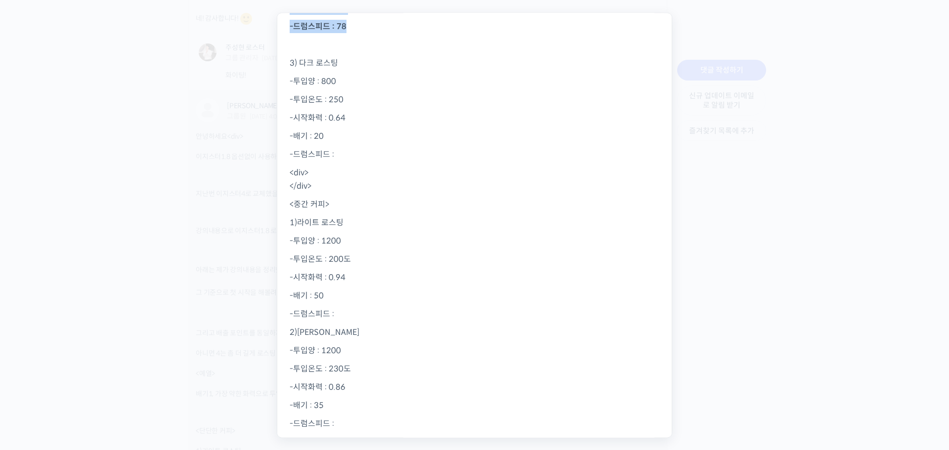
click at [349, 154] on p "-드럼스피드 :" at bounding box center [475, 154] width 370 height 13
drag, startPoint x: 289, startPoint y: 174, endPoint x: 370, endPoint y: 193, distance: 83.2
click at [370, 193] on div "네 안녕하세요. 4키로 풀옵션 축하드립니다 ^^ 그리고 배출 포인트를 동일하게 할 경우 로스팅 타임을 1.8과 동일하게 하면되나요? 로스팅시간…" at bounding box center [474, 265] width 394 height 2040
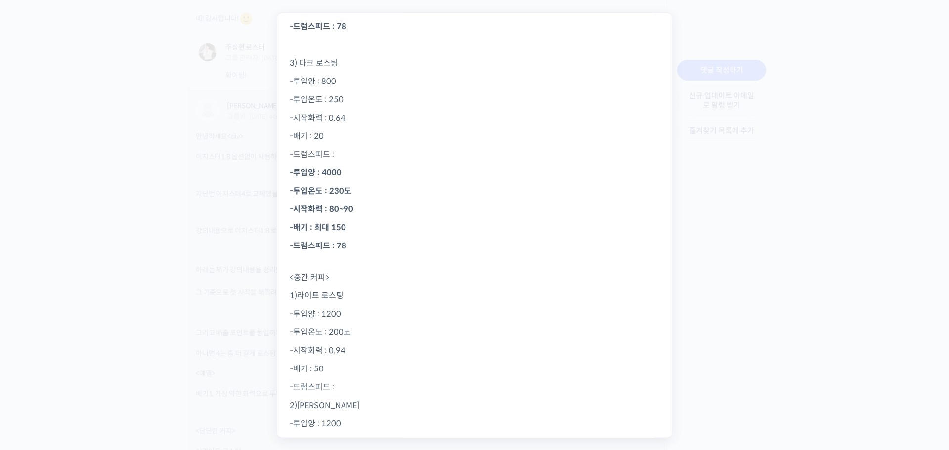
click at [326, 174] on b "-투입양 : 4000" at bounding box center [316, 173] width 52 height 10
click at [351, 152] on p "-드럼스피드 :" at bounding box center [475, 154] width 370 height 13
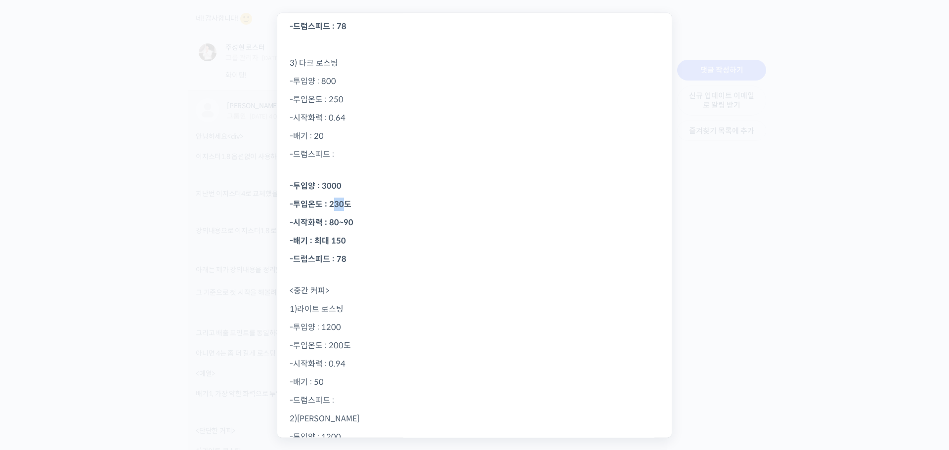
drag, startPoint x: 333, startPoint y: 202, endPoint x: 341, endPoint y: 204, distance: 8.1
click at [341, 204] on b "-투입온도 : 230도" at bounding box center [321, 205] width 62 height 10
click at [392, 219] on p "-시작화력 : 80~90" at bounding box center [475, 222] width 370 height 13
drag, startPoint x: 329, startPoint y: 222, endPoint x: 379, endPoint y: 225, distance: 50.9
click at [379, 225] on p "-시작화력 : 80~90" at bounding box center [475, 222] width 370 height 13
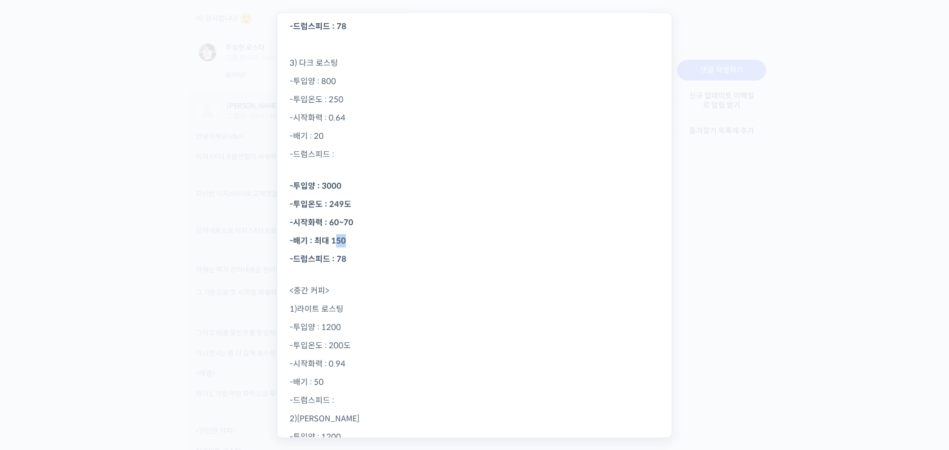
drag, startPoint x: 333, startPoint y: 241, endPoint x: 355, endPoint y: 243, distance: 21.8
click at [355, 243] on p "-배기 : 최대 150" at bounding box center [475, 241] width 370 height 13
drag, startPoint x: 335, startPoint y: 265, endPoint x: 351, endPoint y: 265, distance: 15.8
click at [351, 265] on p "-드럼스피드 : 78" at bounding box center [475, 266] width 370 height 27
click at [337, 258] on b "-드럼스피드 : 76" at bounding box center [318, 259] width 57 height 10
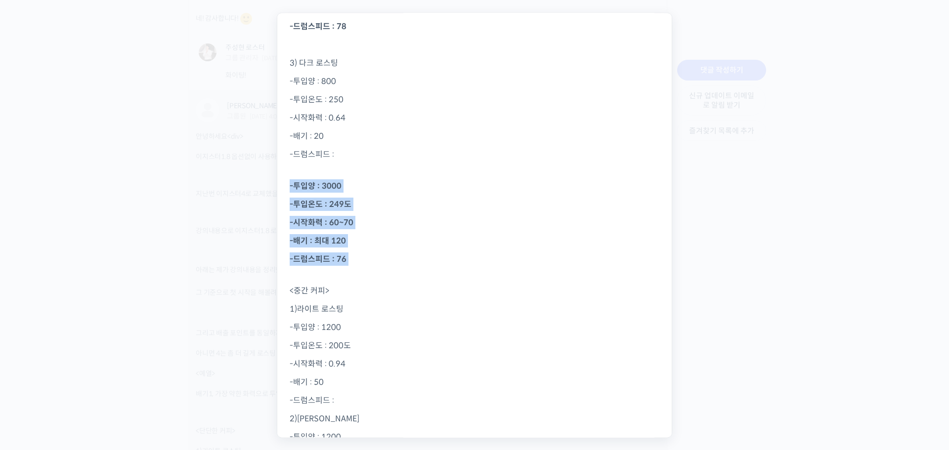
drag, startPoint x: 287, startPoint y: 184, endPoint x: 413, endPoint y: 270, distance: 152.5
click at [413, 270] on div "네 안녕하세요. 4키로 풀옵션 축하드립니다 ^^ 그리고 배출 포인트를 동일하게 할 경우 로스팅 타임을 1.8과 동일하게 하면되나요? 로스팅시간…" at bounding box center [474, 308] width 394 height 2127
copy div "-투입양 : 3000 -투입온도 : 249도 -시작화력 : 60~70 -배기 : 최대 120 -드럼스피드 : 76"
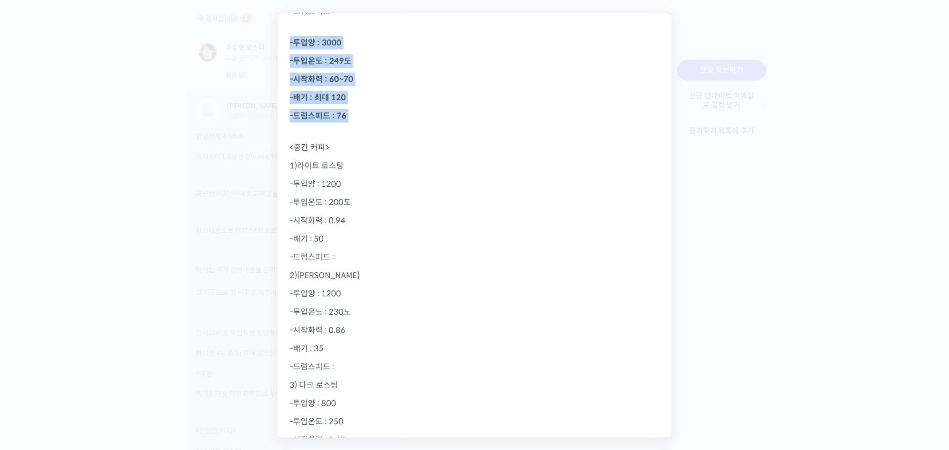
scroll to position [1008, 0]
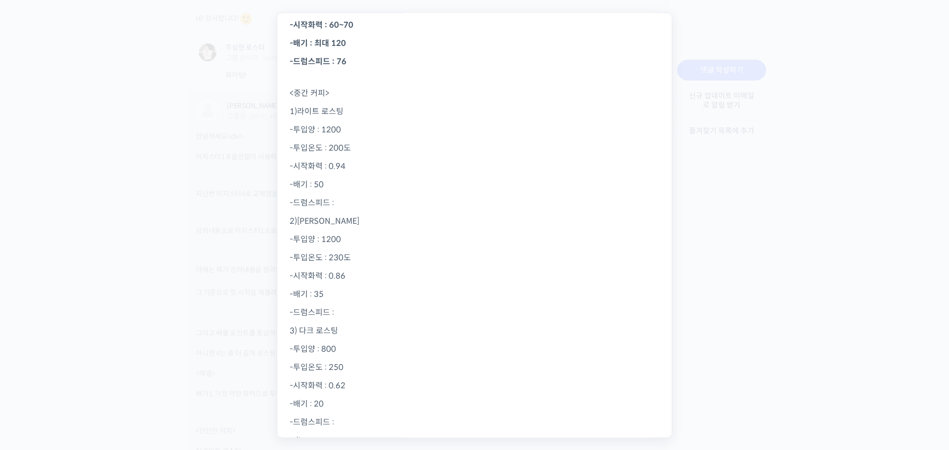
click at [368, 215] on p "2)미디엄 로스티" at bounding box center [475, 221] width 370 height 13
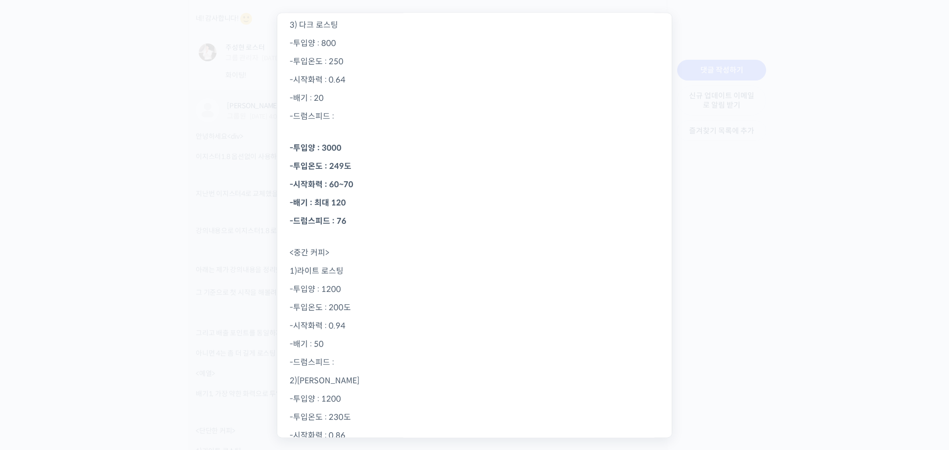
scroll to position [921, 0]
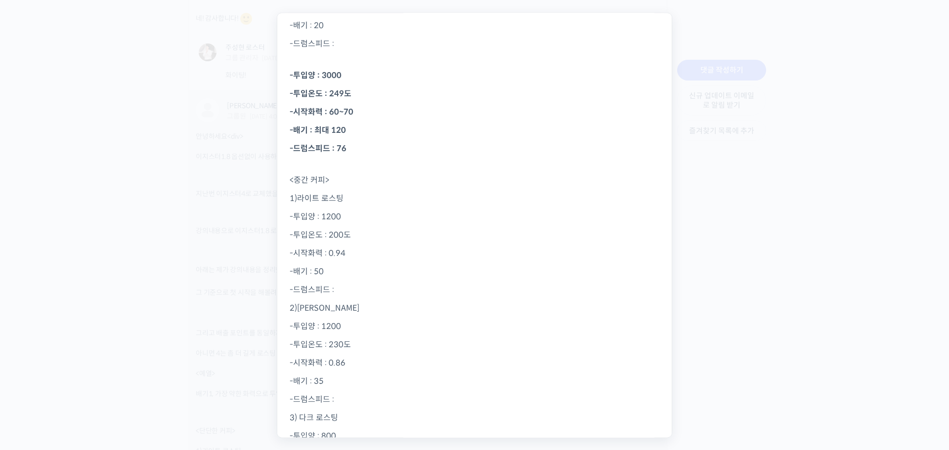
click at [376, 284] on p "-드럼스피드 :" at bounding box center [475, 290] width 370 height 13
drag, startPoint x: 321, startPoint y: 320, endPoint x: 325, endPoint y: 323, distance: 5.1
click at [325, 323] on b "-투입양 : 3000" at bounding box center [316, 322] width 52 height 10
drag, startPoint x: 332, startPoint y: 340, endPoint x: 340, endPoint y: 340, distance: 8.4
click at [340, 340] on b "-투입온도 : 249도" at bounding box center [321, 340] width 62 height 10
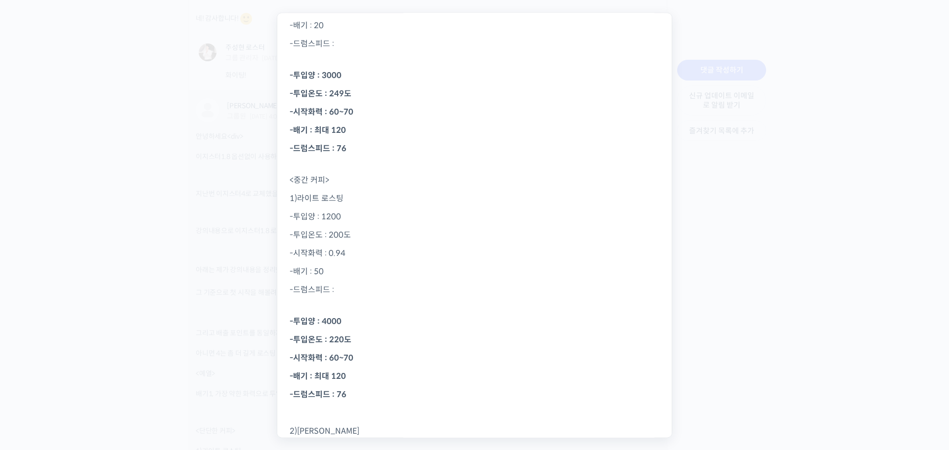
click at [402, 369] on div "네 안녕하세요. 4키로 풀옵션 축하드립니다 ^^ 그리고 배출 포인트를 동일하게 할 경우 로스팅 타임을 1.8과 동일하게 하면되나요? 로스팅시간…" at bounding box center [474, 259] width 394 height 2250
drag, startPoint x: 329, startPoint y: 360, endPoint x: 356, endPoint y: 360, distance: 27.2
click at [356, 360] on p "-시작화력 : 60~70" at bounding box center [475, 358] width 370 height 13
drag, startPoint x: 317, startPoint y: 377, endPoint x: 340, endPoint y: 376, distance: 23.2
click at [340, 376] on b "-배기 : 최대 120" at bounding box center [318, 377] width 56 height 10
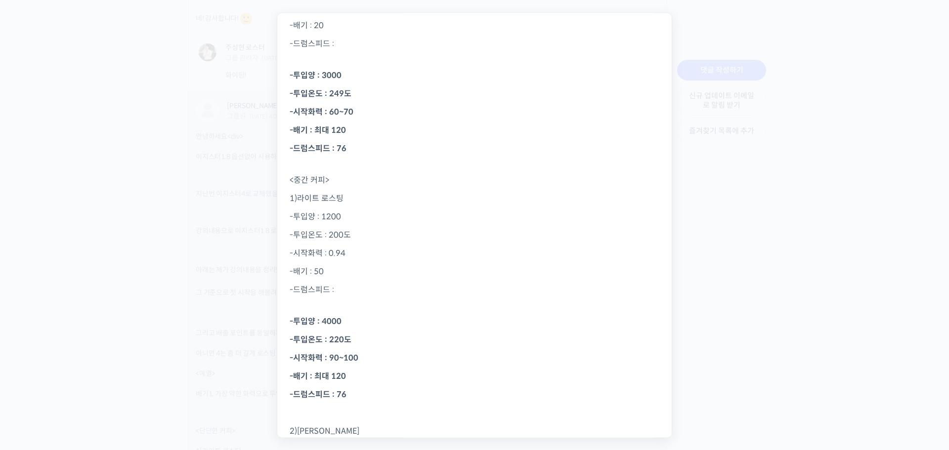
click at [354, 375] on p "-배기 : 최대 120" at bounding box center [475, 376] width 370 height 13
drag, startPoint x: 331, startPoint y: 377, endPoint x: 365, endPoint y: 377, distance: 33.6
click at [365, 377] on p "-배기 : 최대 120" at bounding box center [475, 376] width 370 height 13
click at [364, 373] on p "-배기 : 최대 180" at bounding box center [475, 376] width 370 height 13
drag, startPoint x: 341, startPoint y: 397, endPoint x: 348, endPoint y: 396, distance: 6.4
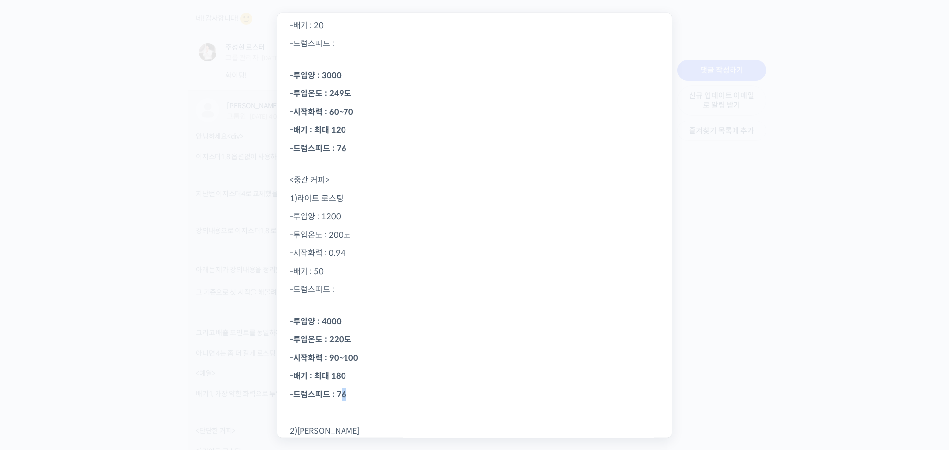
click at [348, 396] on p "-드럼스피드 : 76" at bounding box center [475, 394] width 370 height 13
click at [371, 374] on p "-배기 : 최대 180" at bounding box center [475, 376] width 370 height 13
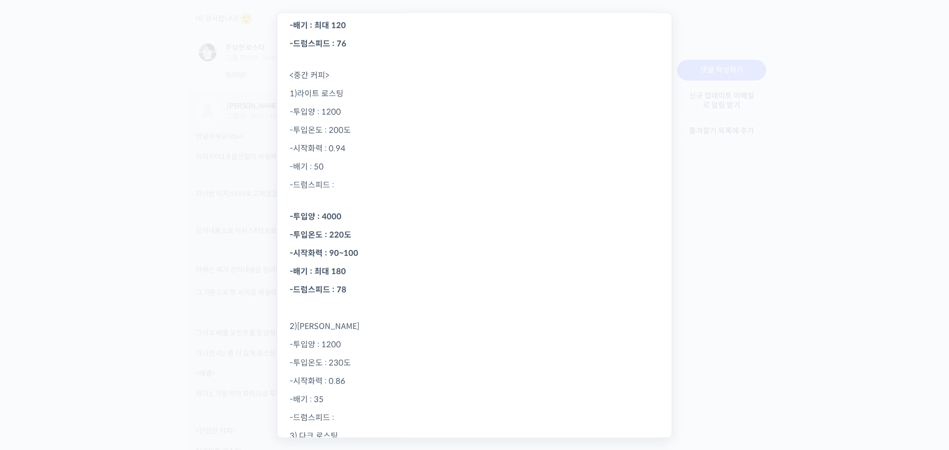
scroll to position [1119, 0]
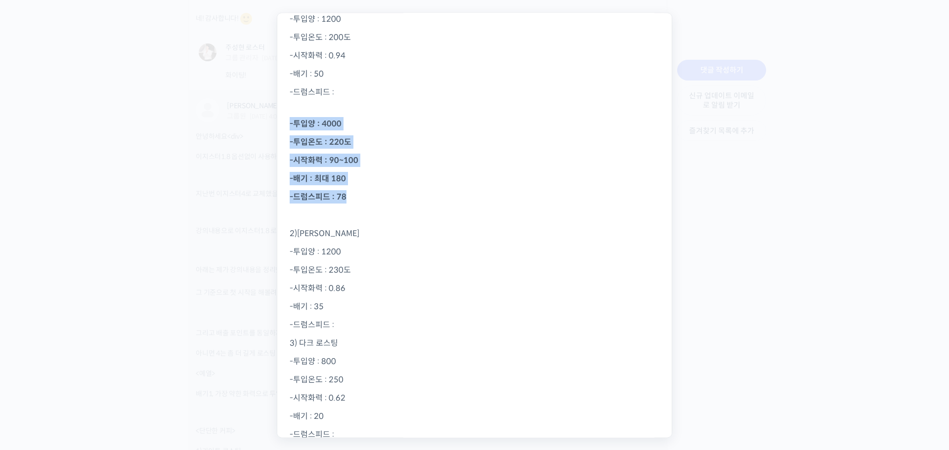
drag, startPoint x: 288, startPoint y: 124, endPoint x: 383, endPoint y: 189, distance: 115.8
click at [383, 189] on div "네 안녕하세요. 4키로 풀옵션 축하드립니다 ^^ 그리고 배출 포인트를 동일하게 할 경우 로스팅 타임을 1.8과 동일하게 하면되나요? 로스팅시간…" at bounding box center [474, 61] width 394 height 2250
copy div "-투입양 : 4000 -투입온도 : 220도 -시작화력 : 90~100 -배기 : 최대 180 -드럼스피드 : 78"
click at [326, 122] on b "-투입양 : 4000" at bounding box center [316, 124] width 52 height 10
click at [329, 124] on b "-투입양 : 4000" at bounding box center [316, 124] width 52 height 10
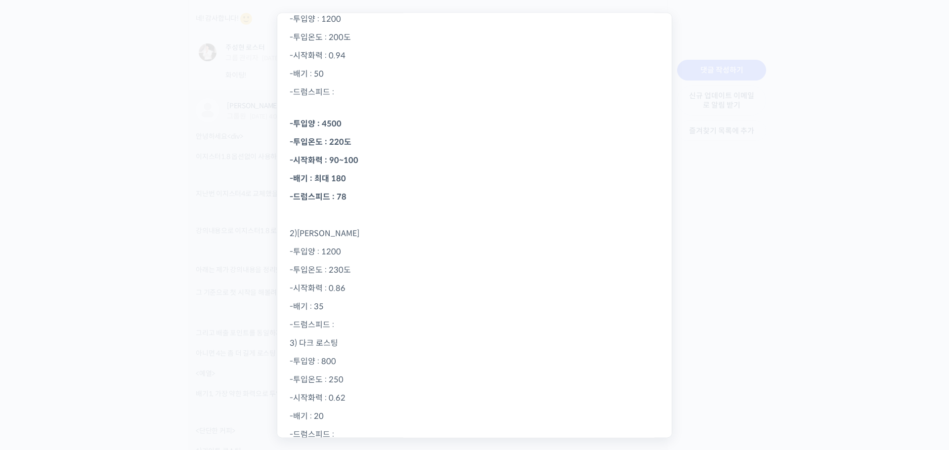
click at [389, 159] on p "-시작화력 : 90~100" at bounding box center [475, 160] width 370 height 13
drag, startPoint x: 291, startPoint y: 124, endPoint x: 382, endPoint y: 196, distance: 115.4
click at [382, 196] on div "네 안녕하세요. 4키로 풀옵션 축하드립니다 ^^ 그리고 배출 포인트를 동일하게 할 경우 로스팅 타임을 1.8과 동일하게 하면되나요? 로스팅시간…" at bounding box center [474, 61] width 394 height 2250
copy div "-투입양 : 4500 -투입온도 : 220도 -시작화력 : 90~100 -배기 : 최대 180 -드럼스피드 : 78"
click at [370, 323] on p "-드럼스피드 :" at bounding box center [475, 325] width 370 height 13
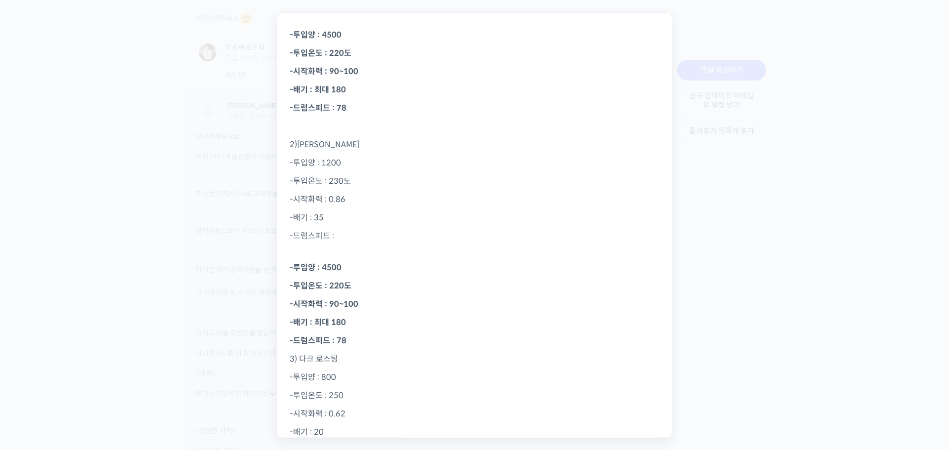
scroll to position [1317, 0]
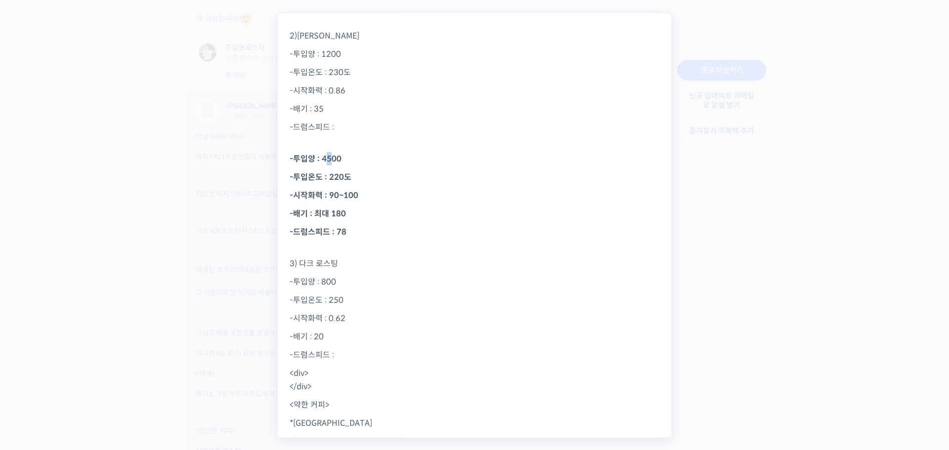
click at [331, 161] on b "-투입양 : 4500" at bounding box center [316, 159] width 52 height 10
click at [336, 178] on b "-투입온도 : 220도" at bounding box center [321, 177] width 62 height 10
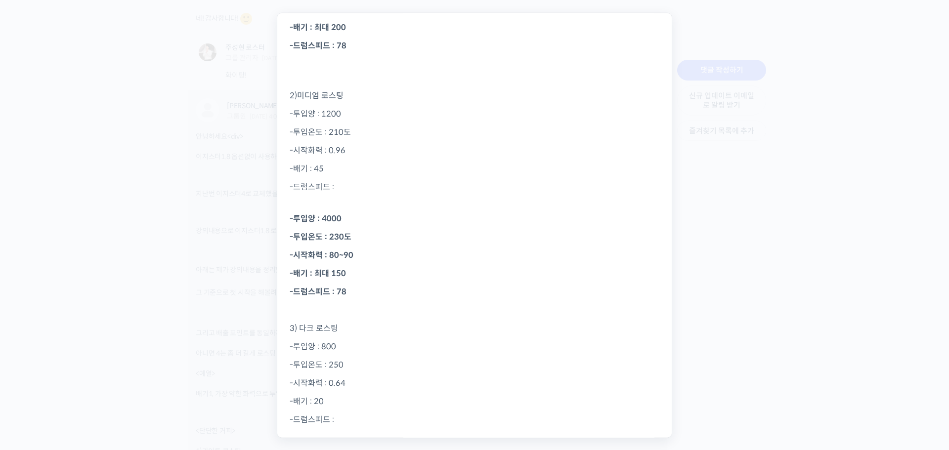
scroll to position [526, 0]
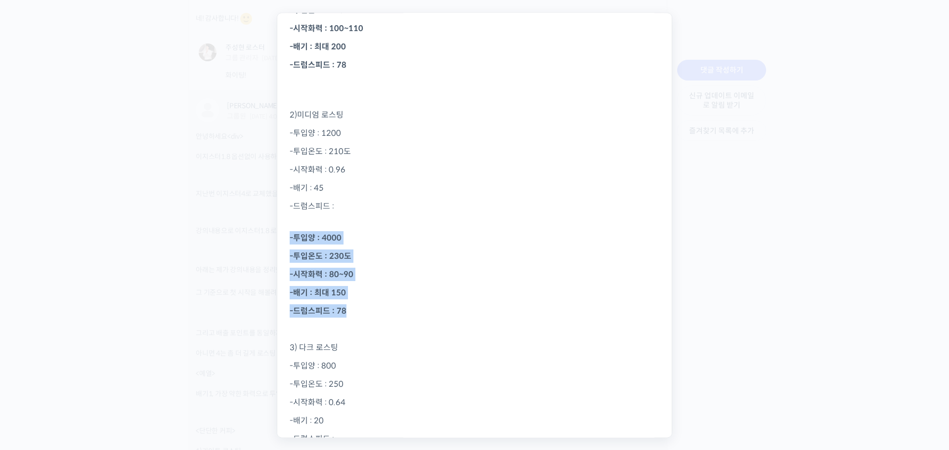
drag, startPoint x: 286, startPoint y: 238, endPoint x: 376, endPoint y: 304, distance: 112.7
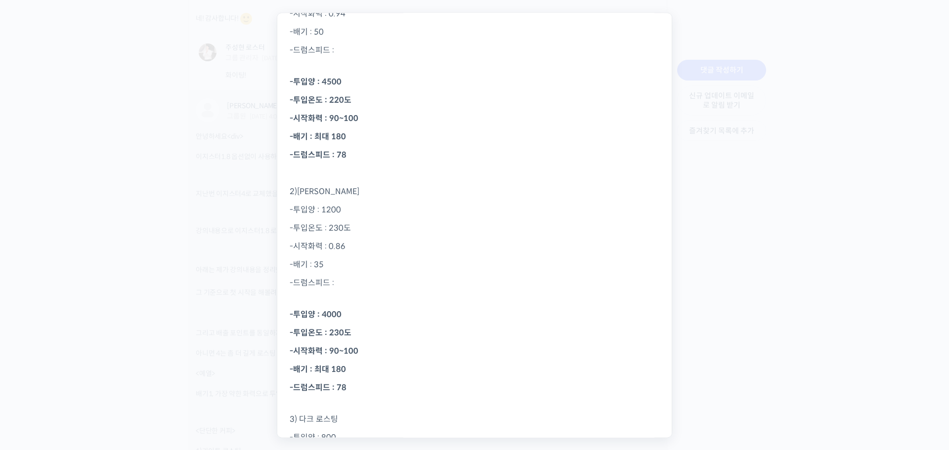
scroll to position [1218, 0]
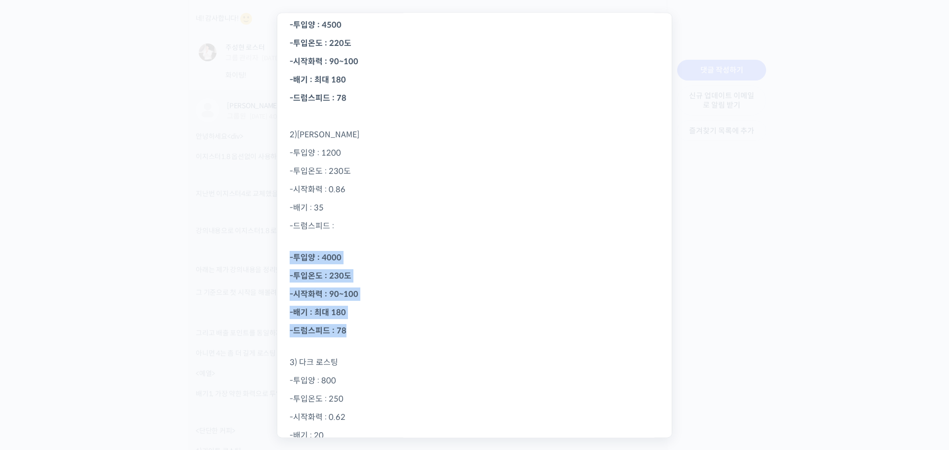
drag, startPoint x: 288, startPoint y: 254, endPoint x: 389, endPoint y: 331, distance: 127.0
click at [390, 331] on div "네 안녕하세요. 4키로 풀옵션 축하드립니다 ^^ 그리고 배출 포인트를 동일하게 할 경우 로스팅 타임을 1.8과 동일하게 하면되나요? 로스팅시간…" at bounding box center [474, 22] width 394 height 2368
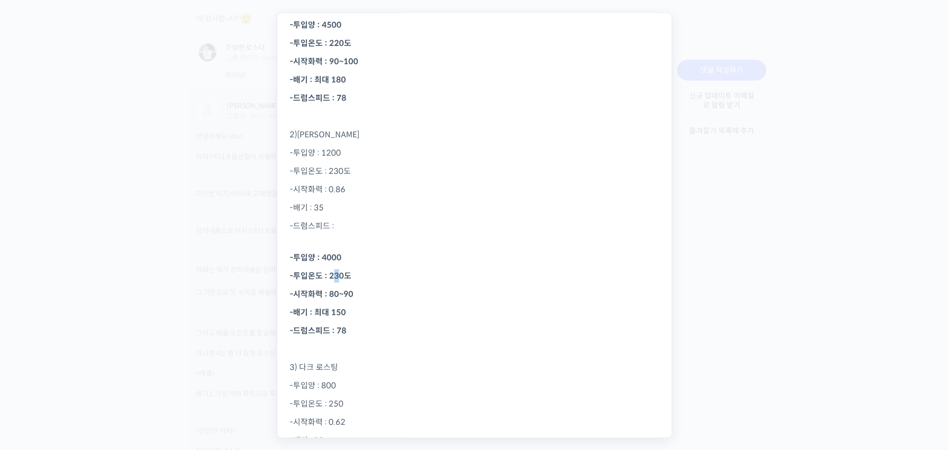
drag, startPoint x: 332, startPoint y: 276, endPoint x: 336, endPoint y: 280, distance: 5.9
click at [336, 280] on b "-투입온도 : 230도" at bounding box center [321, 276] width 62 height 10
click at [361, 294] on p "-시작화력 : 80~90" at bounding box center [475, 294] width 370 height 13
click at [327, 293] on b "-시작화력 : 80~90" at bounding box center [322, 295] width 64 height 10
drag, startPoint x: 327, startPoint y: 293, endPoint x: 366, endPoint y: 297, distance: 39.2
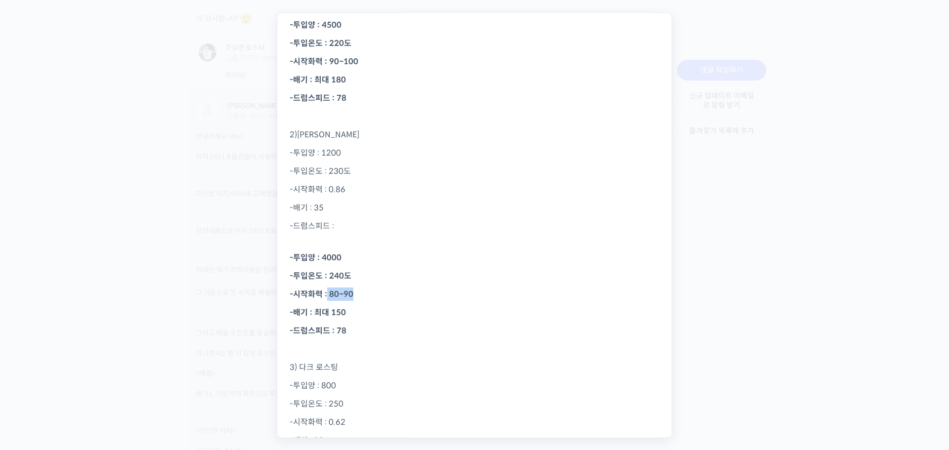
click at [366, 297] on p "-시작화력 : 80~90" at bounding box center [475, 294] width 370 height 13
click at [378, 305] on div "네 안녕하세요. 4키로 풀옵션 축하드립니다 ^^ 그리고 배출 포인트를 동일하게 할 경우 로스팅 타임을 1.8과 동일하게 하면되나요? 로스팅시간…" at bounding box center [474, 24] width 394 height 2373
drag, startPoint x: 329, startPoint y: 295, endPoint x: 354, endPoint y: 296, distance: 24.7
click at [354, 296] on p "-시작화력 : 80~90" at bounding box center [475, 294] width 370 height 13
click at [360, 320] on div "네 안녕하세요. 4키로 풀옵션 축하드립니다 ^^ 그리고 배출 포인트를 동일하게 할 경우 로스팅 타임을 1.8과 동일하게 하면되나요? 로스팅시간…" at bounding box center [474, 24] width 394 height 2373
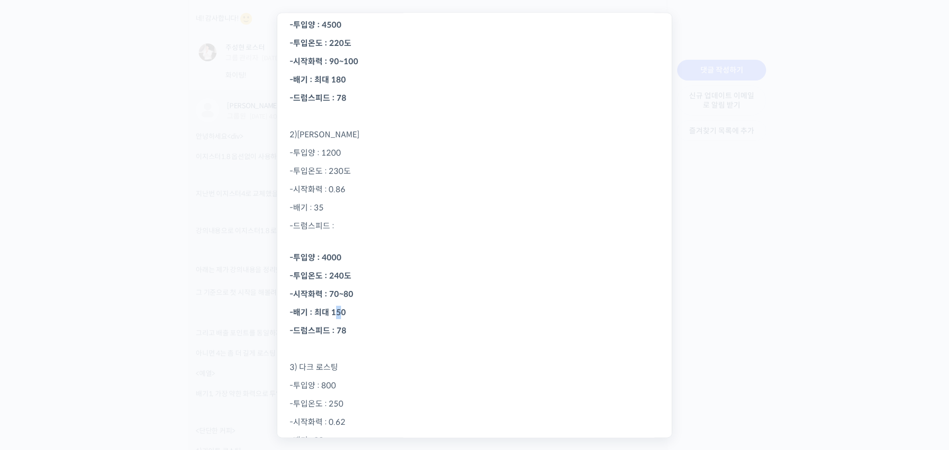
drag, startPoint x: 334, startPoint y: 310, endPoint x: 340, endPoint y: 313, distance: 6.4
click at [340, 313] on b "-배기 : 최대 150" at bounding box center [318, 313] width 56 height 10
click at [449, 339] on div "네 안녕하세요. 4키로 풀옵션 축하드립니다 ^^ 그리고 배출 포인트를 동일하게 할 경우 로스팅 타임을 1.8과 동일하게 하면되나요? 로스팅시간…" at bounding box center [474, 24] width 394 height 2373
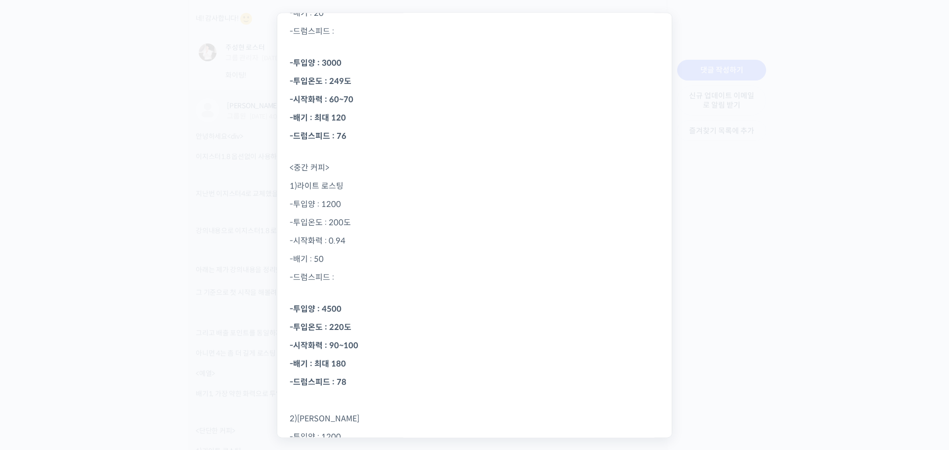
scroll to position [823, 0]
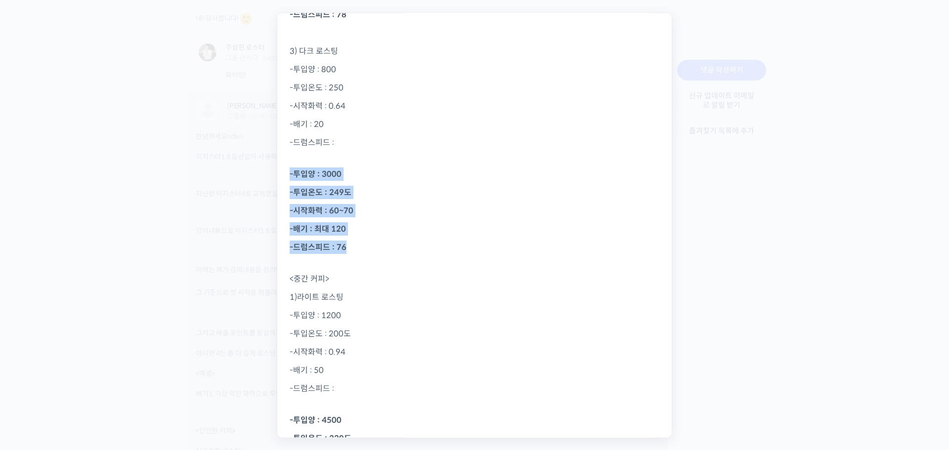
drag, startPoint x: 289, startPoint y: 169, endPoint x: 382, endPoint y: 244, distance: 119.9
click at [382, 244] on div "네 안녕하세요. 4키로 풀옵션 축하드립니다 ^^ 그리고 배출 포인트를 동일하게 할 경우 로스팅 타임을 1.8과 동일하게 하면되나요? 로스팅시간…" at bounding box center [474, 419] width 394 height 2373
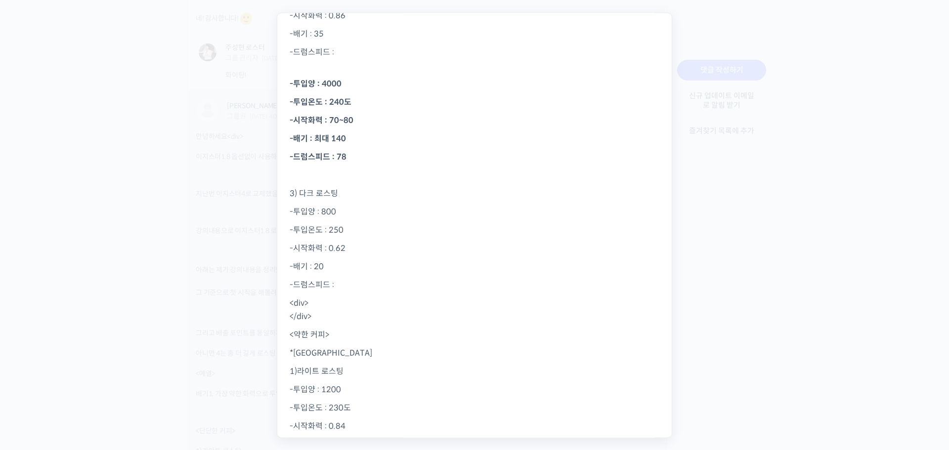
scroll to position [1415, 0]
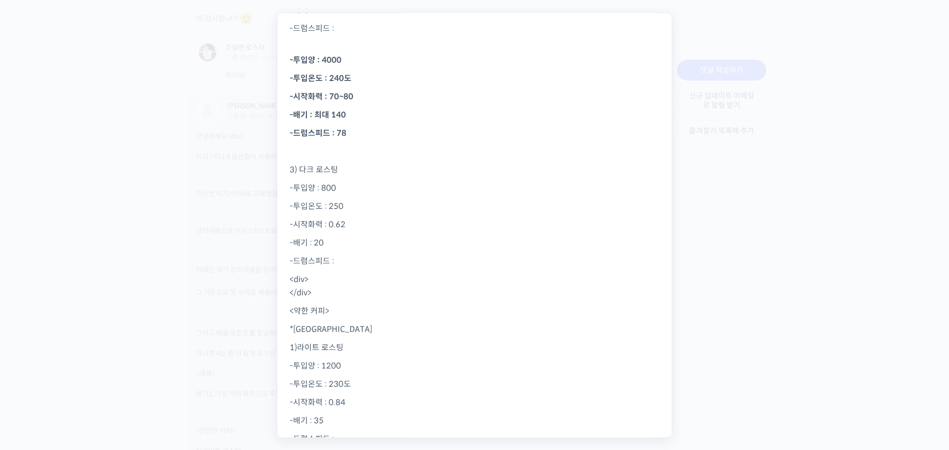
click at [367, 263] on p "-드럼스피드 :" at bounding box center [475, 261] width 370 height 13
drag, startPoint x: 291, startPoint y: 384, endPoint x: 339, endPoint y: 403, distance: 51.0
click at [338, 403] on p "<div> </div>" at bounding box center [475, 391] width 370 height 27
click at [424, 226] on p "-시작화력 : 0.62" at bounding box center [475, 224] width 370 height 13
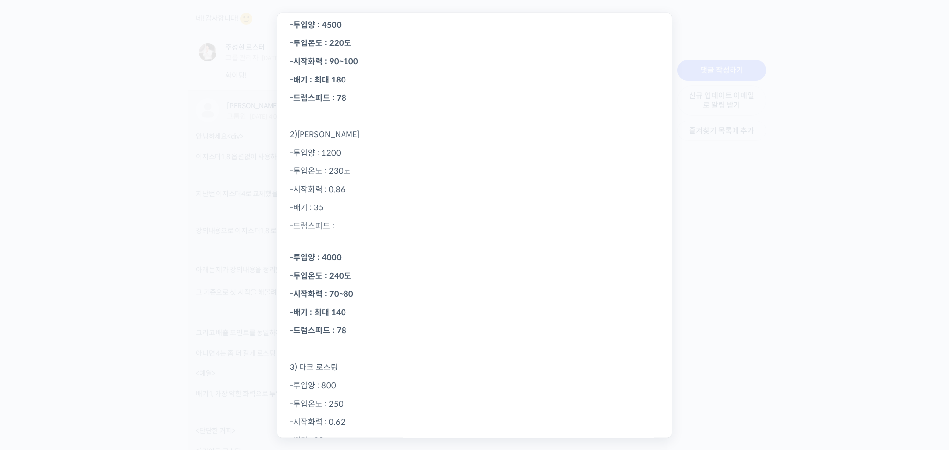
scroll to position [1020, 0]
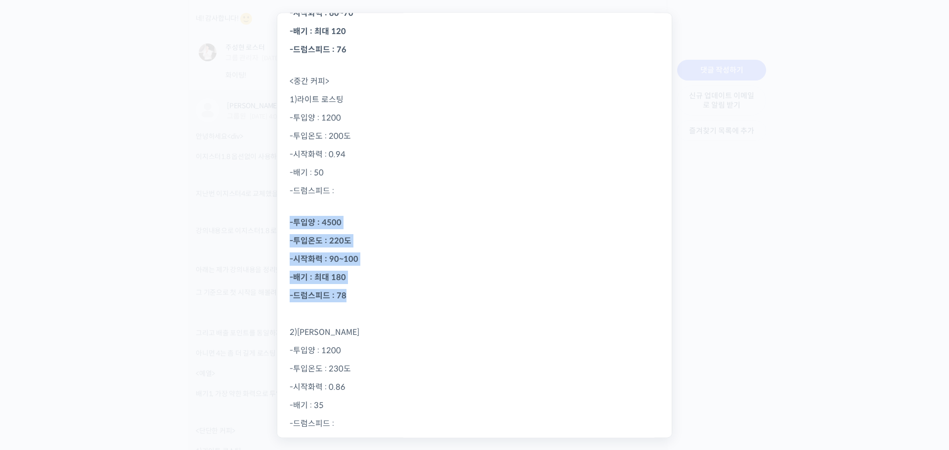
drag, startPoint x: 286, startPoint y: 222, endPoint x: 372, endPoint y: 288, distance: 108.5
click at [372, 288] on div "네 안녕하세요. 4키로 풀옵션 축하드립니다 ^^ 그리고 배출 포인트를 동일하게 할 경우 로스팅 타임을 1.8과 동일하게 하면되나요? 로스팅시간…" at bounding box center [474, 267] width 394 height 2464
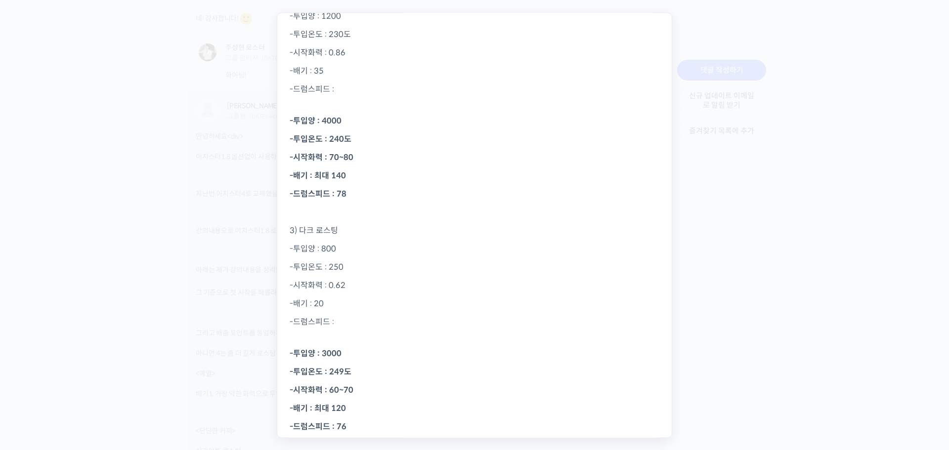
scroll to position [1317, 0]
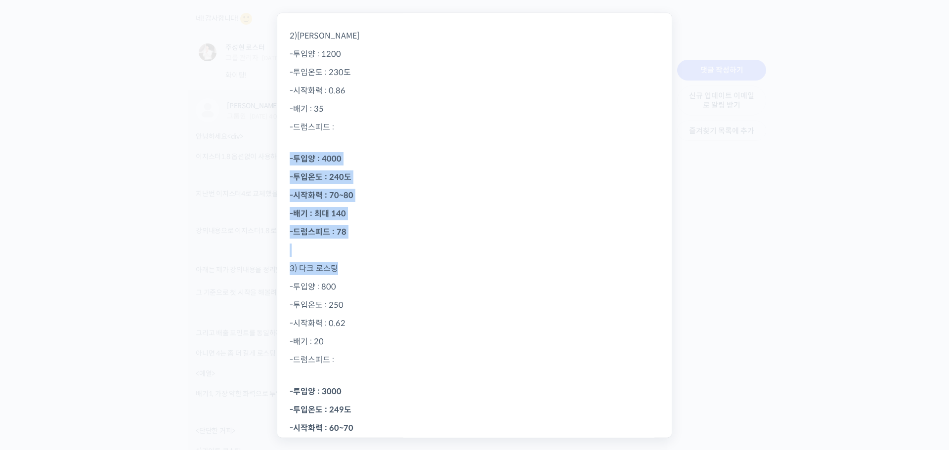
drag, startPoint x: 288, startPoint y: 157, endPoint x: 404, endPoint y: 257, distance: 153.4
click at [406, 248] on p at bounding box center [475, 250] width 370 height 13
drag, startPoint x: 373, startPoint y: 233, endPoint x: 290, endPoint y: 160, distance: 110.2
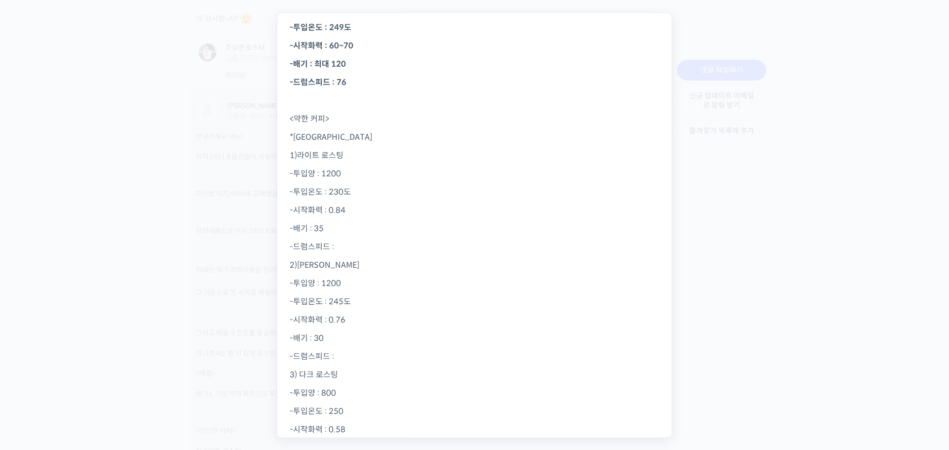
scroll to position [1811, 0]
click at [347, 134] on p "-드럼스피드 :" at bounding box center [475, 135] width 370 height 13
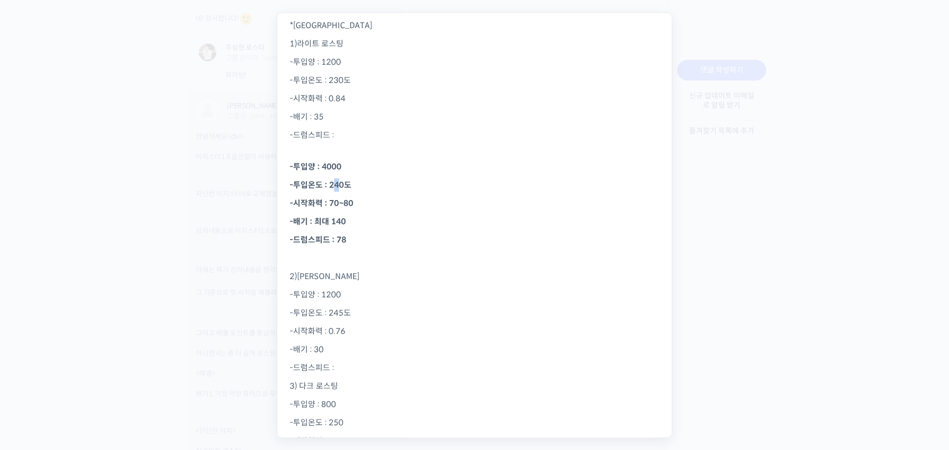
drag, startPoint x: 333, startPoint y: 185, endPoint x: 338, endPoint y: 187, distance: 5.1
click at [338, 187] on b "-투입온도 : 240도" at bounding box center [321, 185] width 62 height 10
click at [340, 199] on b "-시작화력 : 70~80" at bounding box center [322, 204] width 64 height 10
drag, startPoint x: 332, startPoint y: 222, endPoint x: 358, endPoint y: 223, distance: 26.2
click at [358, 223] on p "-배기 : 최대 140" at bounding box center [475, 221] width 370 height 13
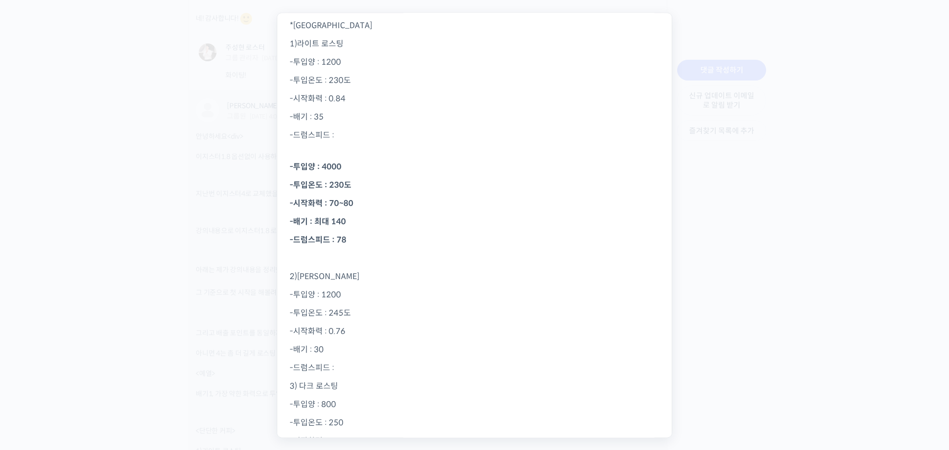
click at [377, 224] on p "-배기 : 최대 140" at bounding box center [475, 221] width 370 height 13
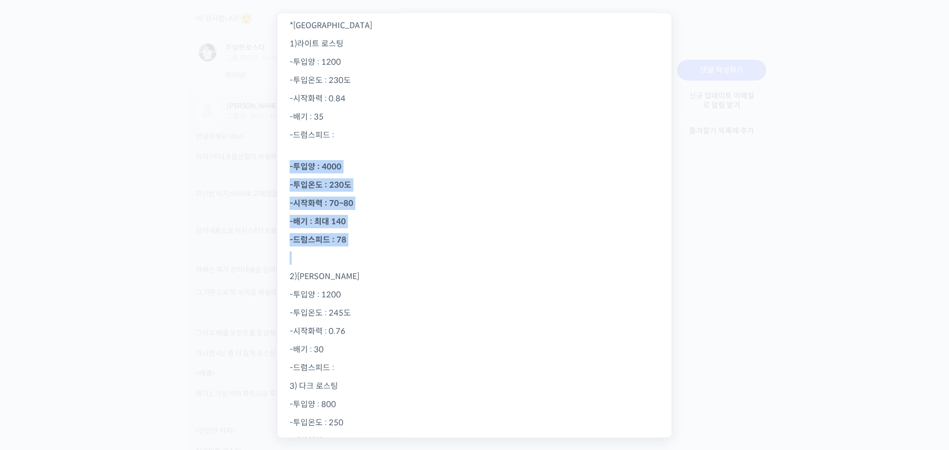
drag, startPoint x: 346, startPoint y: 190, endPoint x: 403, endPoint y: 253, distance: 84.3
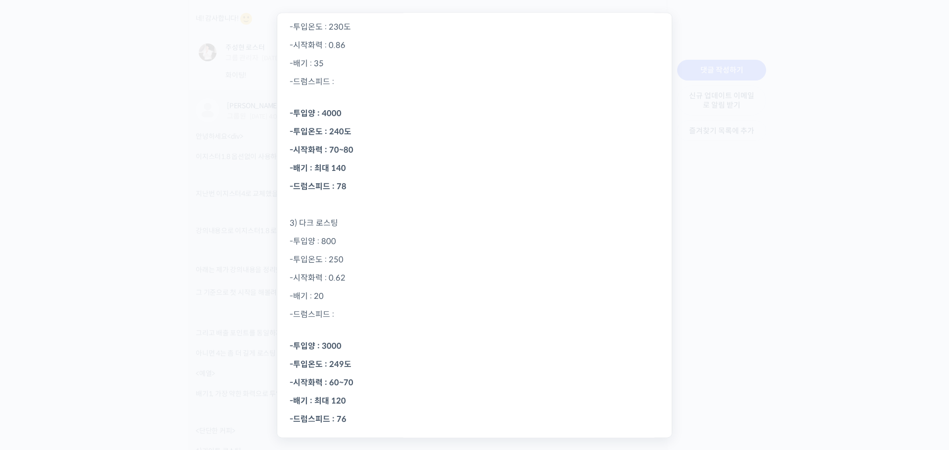
scroll to position [1317, 0]
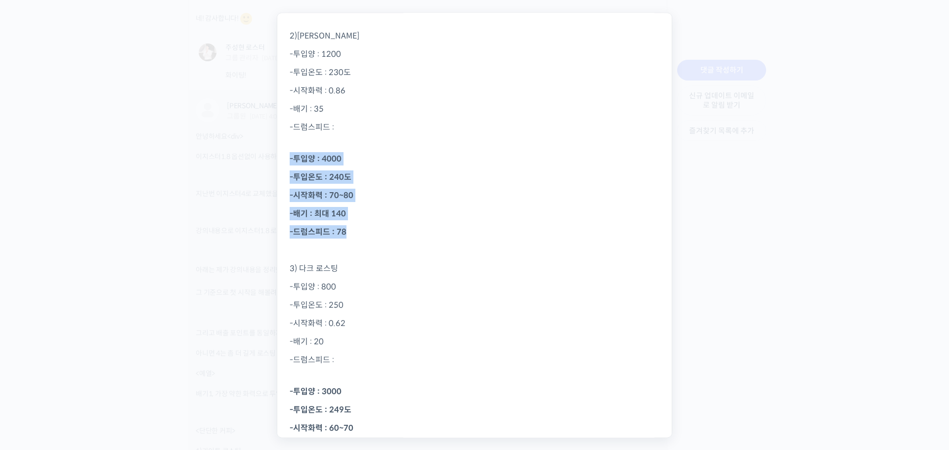
drag, startPoint x: 287, startPoint y: 162, endPoint x: 396, endPoint y: 238, distance: 133.1
click at [396, 238] on div "네 안녕하세요. 4키로 풀옵션 축하드립니다 ^^ 그리고 배출 포인트를 동일하게 할 경우 로스팅 타임을 1.8과 동일하게 하면되나요? 로스팅시간…" at bounding box center [474, 32] width 394 height 2587
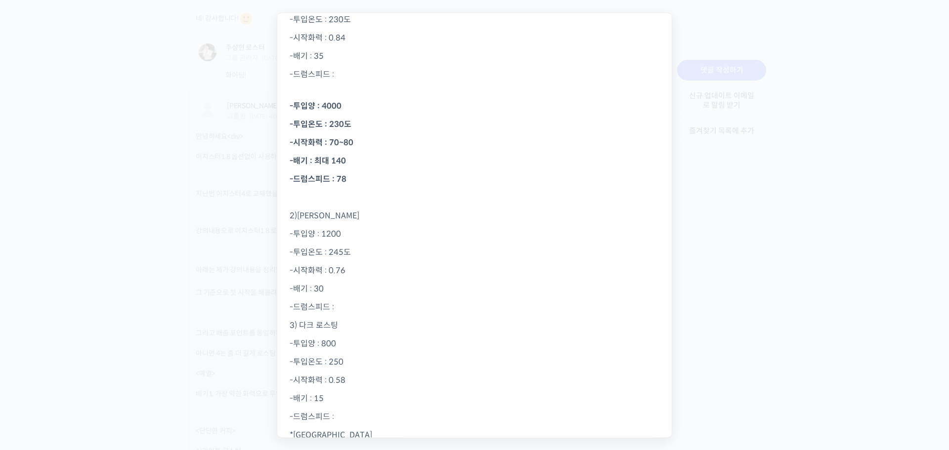
scroll to position [1909, 0]
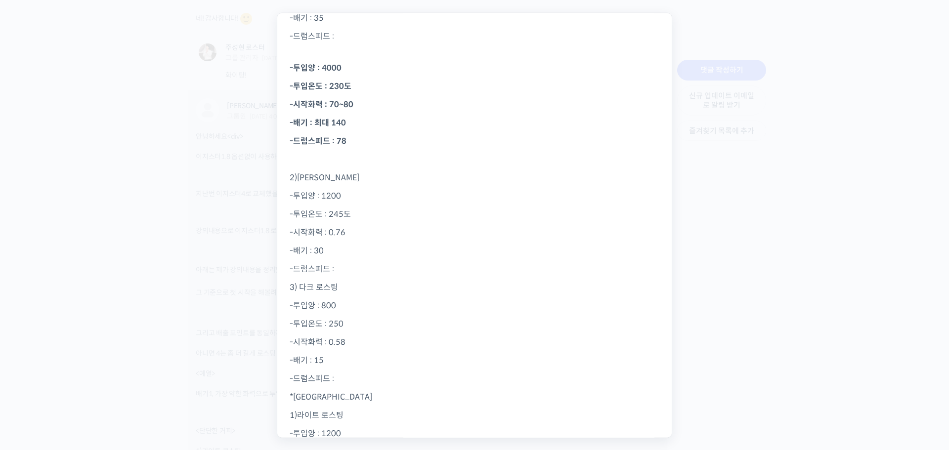
click at [377, 271] on p "-드럼스피드 :" at bounding box center [475, 269] width 370 height 13
click at [342, 307] on b "-투입온도 : 240도" at bounding box center [321, 306] width 62 height 10
click at [375, 312] on p "-투입온도 : 245도" at bounding box center [475, 305] width 370 height 13
click at [333, 324] on b "-시작화력 : 70~80" at bounding box center [322, 324] width 64 height 10
drag, startPoint x: 328, startPoint y: 324, endPoint x: 370, endPoint y: 326, distance: 42.0
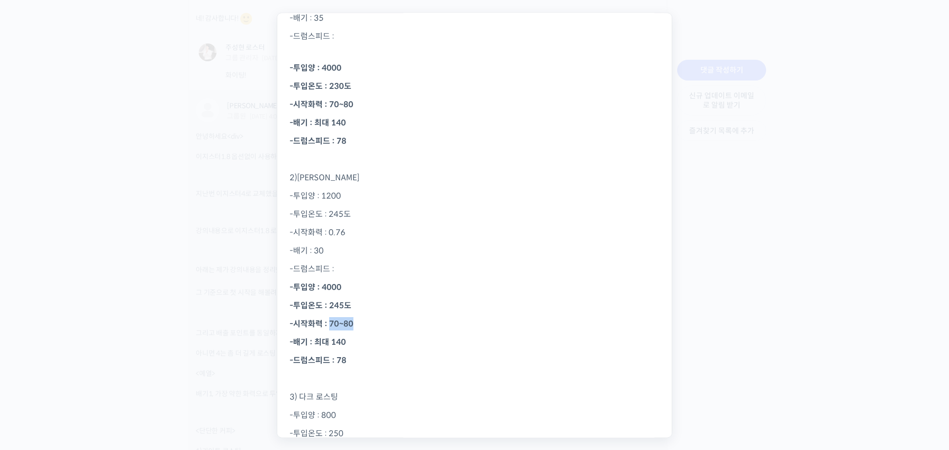
click at [370, 326] on p "-시작화력 : 70~80" at bounding box center [475, 324] width 370 height 13
click at [339, 344] on b "-배기 : 최대 140" at bounding box center [318, 342] width 56 height 10
drag, startPoint x: 288, startPoint y: 289, endPoint x: 375, endPoint y: 353, distance: 107.8
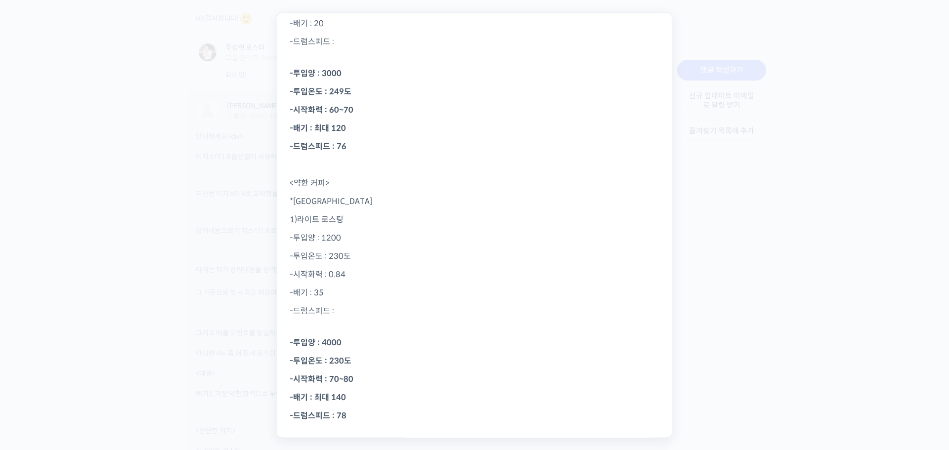
scroll to position [1613, 0]
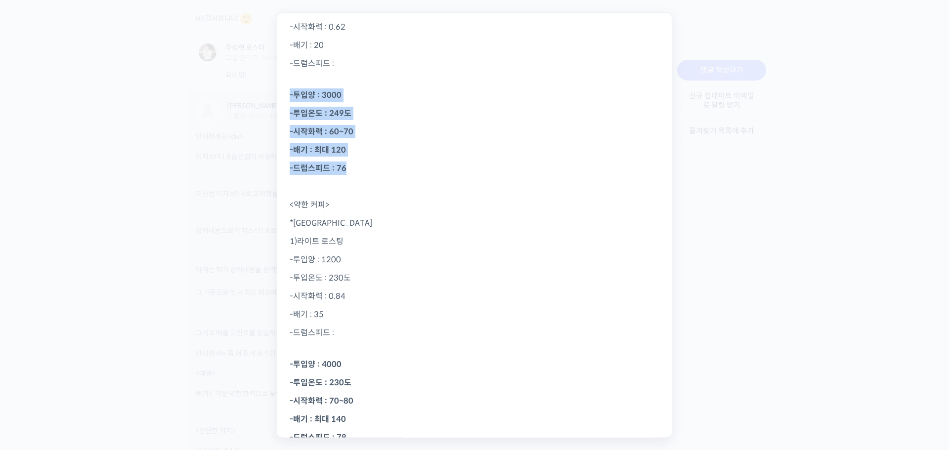
drag, startPoint x: 288, startPoint y: 95, endPoint x: 379, endPoint y: 173, distance: 119.8
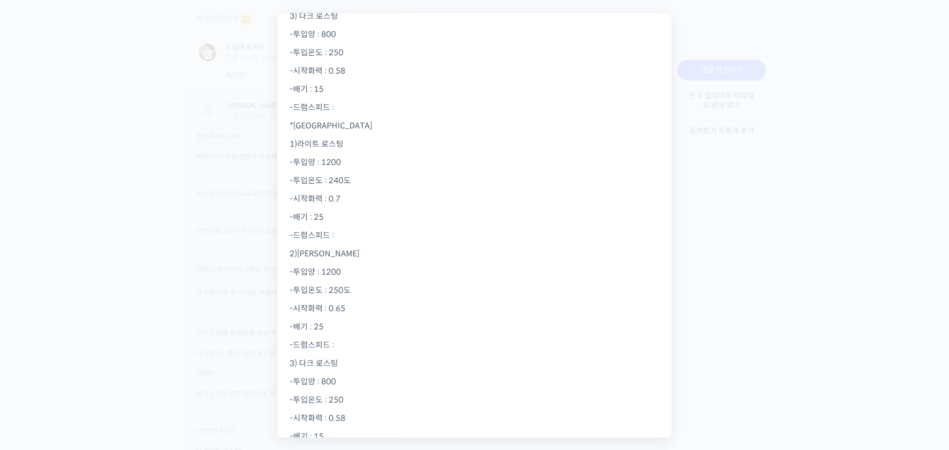
scroll to position [2183, 0]
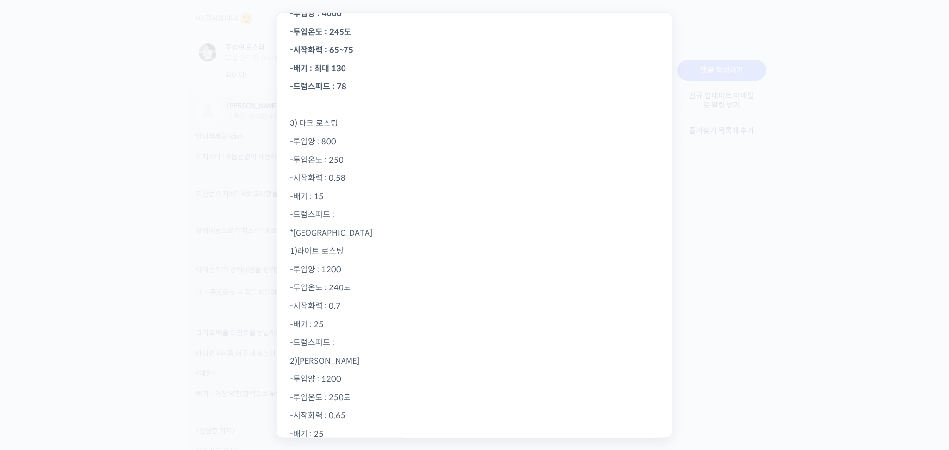
click at [356, 229] on p "*브라질" at bounding box center [475, 233] width 370 height 13
click at [354, 211] on p "-드럼스피드 :" at bounding box center [475, 214] width 370 height 13
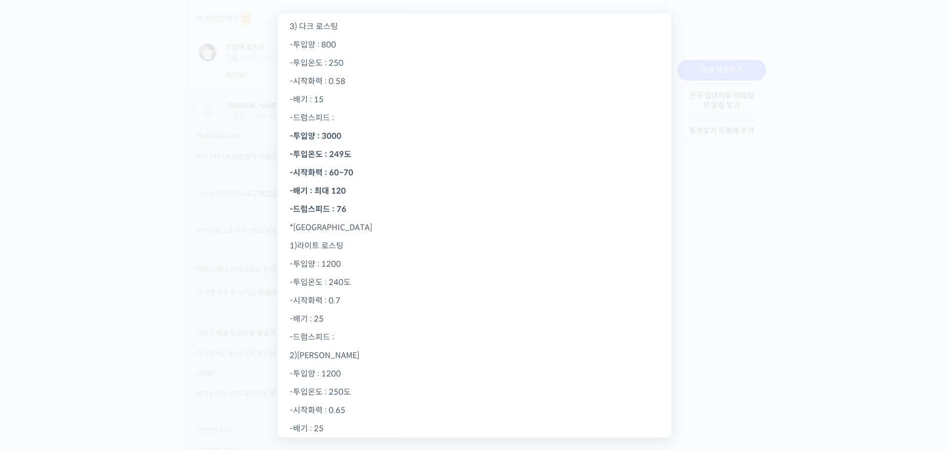
scroll to position [2472, 0]
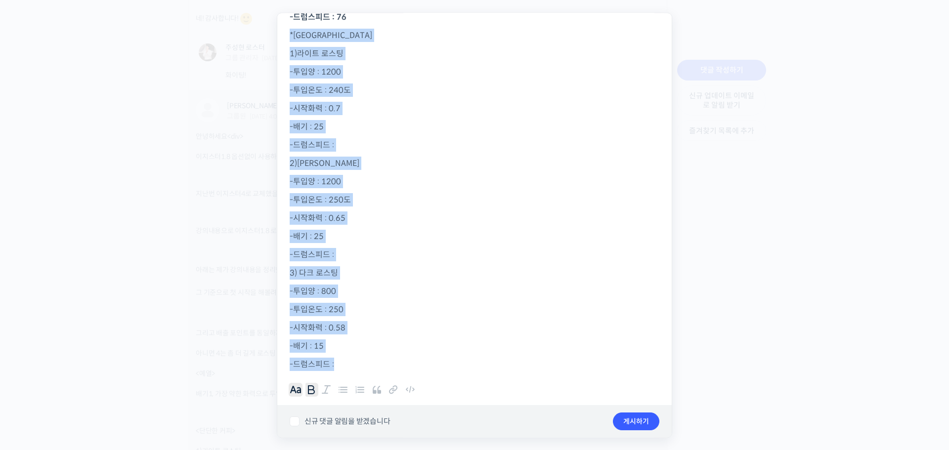
drag, startPoint x: 288, startPoint y: 37, endPoint x: 505, endPoint y: 401, distance: 424.1
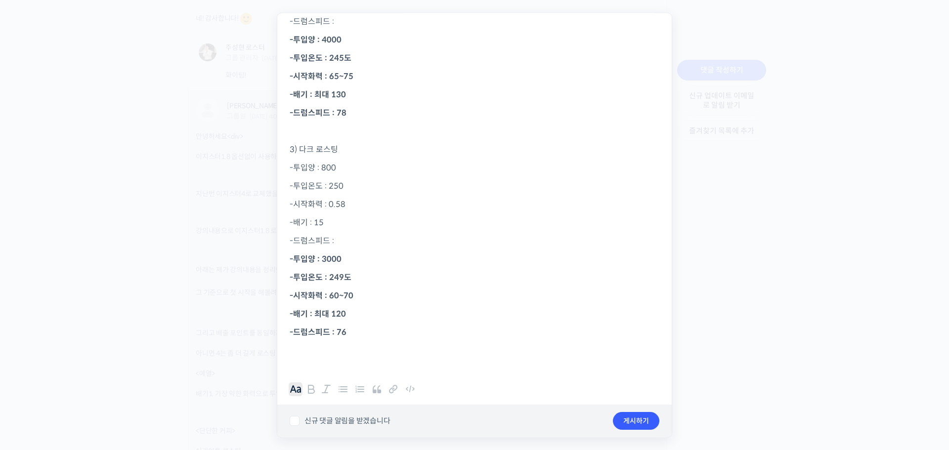
scroll to position [2170, 0]
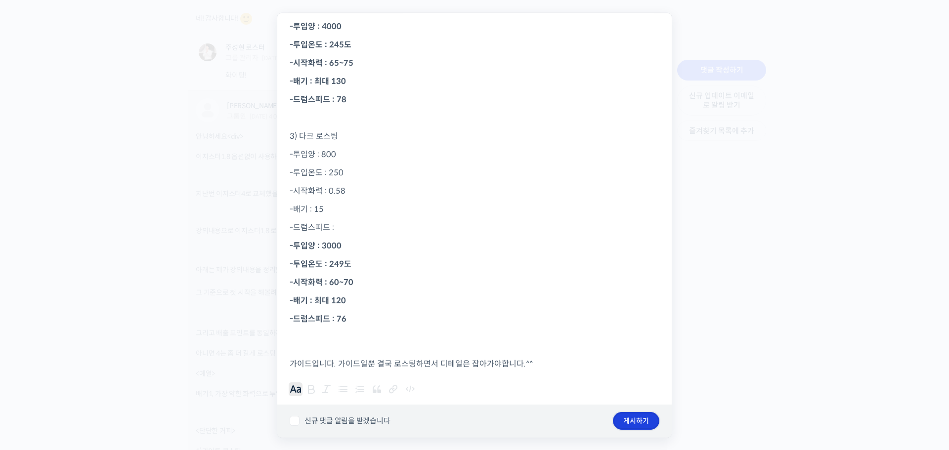
click at [631, 421] on button "게시하기" at bounding box center [636, 422] width 46 height 18
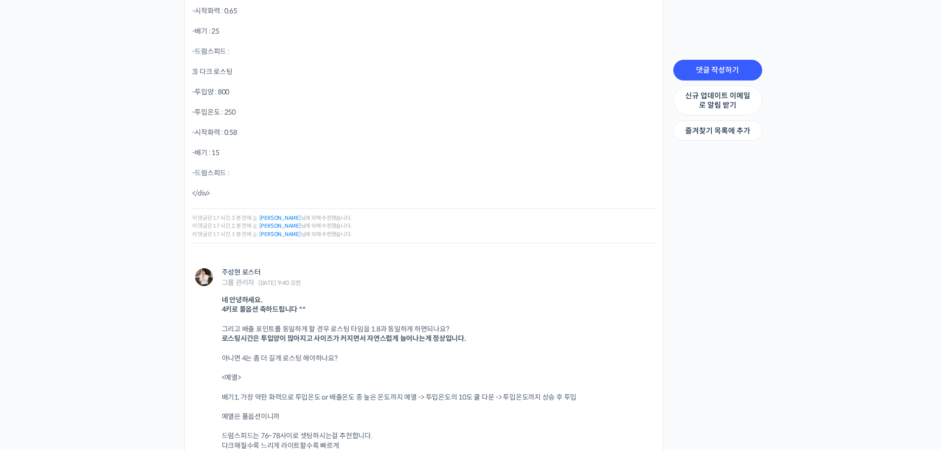
scroll to position [2979, 0]
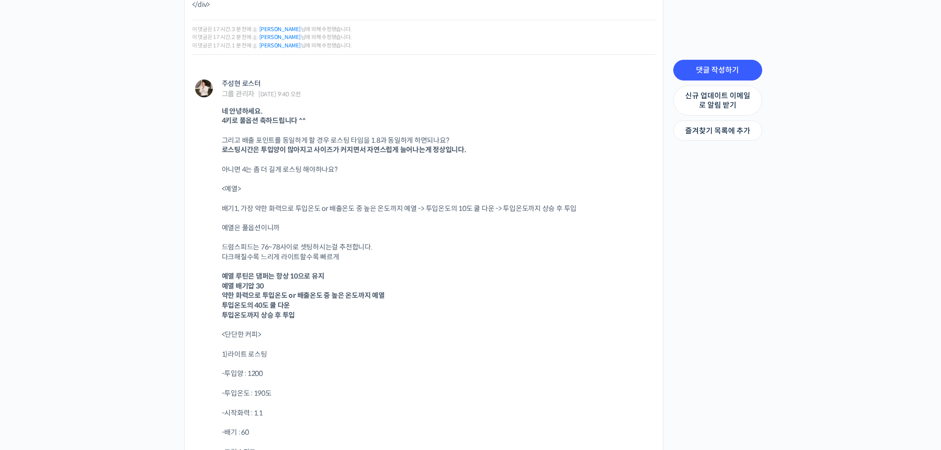
scroll to position [3275, 0]
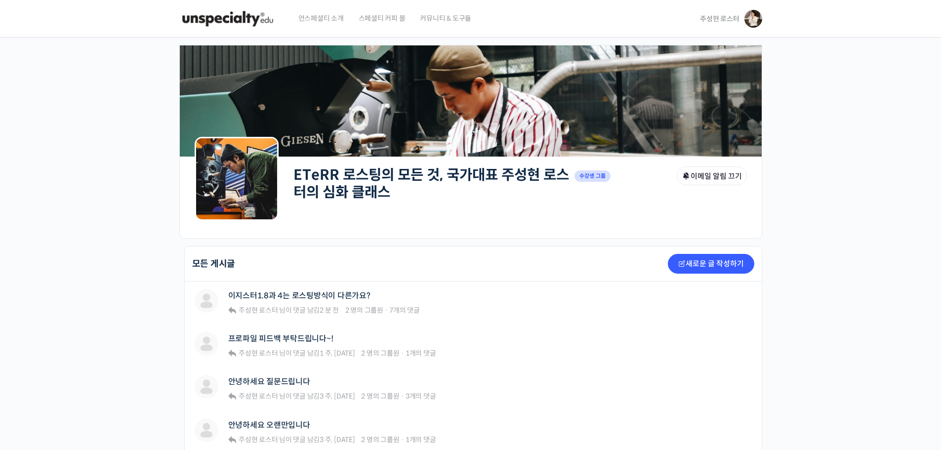
click at [725, 21] on span "주성현 로스터" at bounding box center [719, 18] width 39 height 9
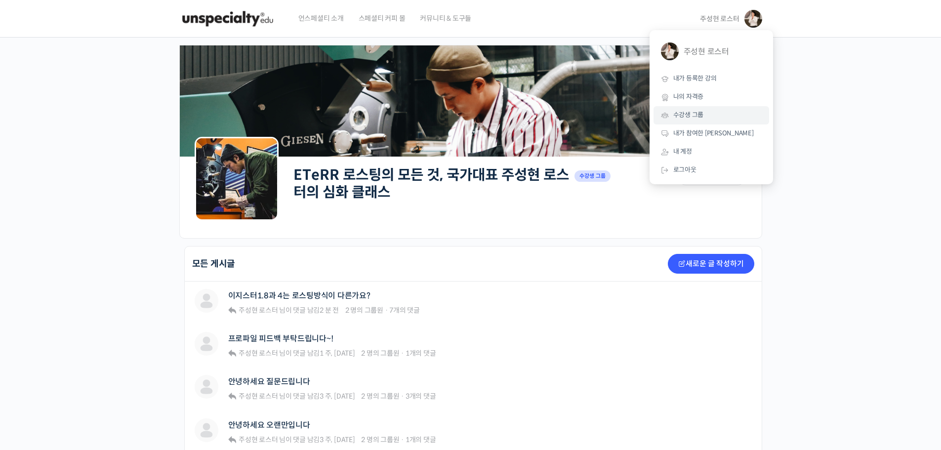
click at [696, 119] on span "수강생 그룹" at bounding box center [688, 115] width 31 height 8
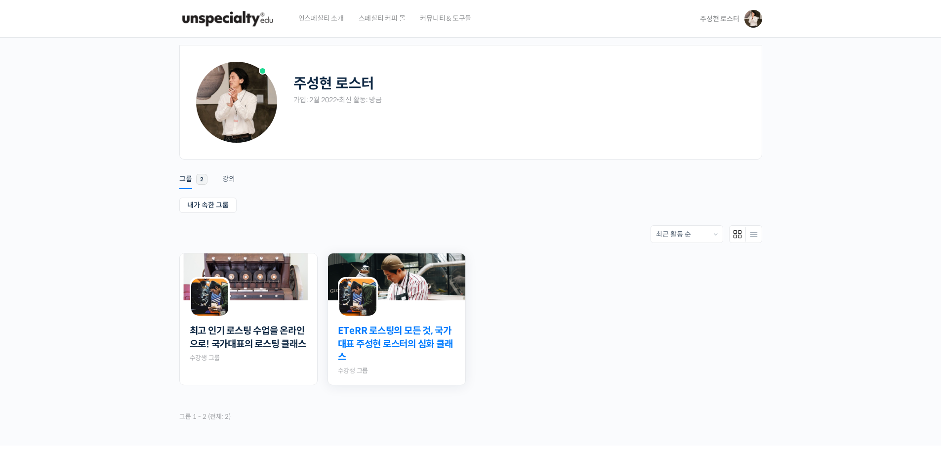
click at [393, 343] on link "ETeRR 로스팅의 모든 것, 국가대표 주성현 로스터의 심화 클래스" at bounding box center [397, 345] width 118 height 40
click at [236, 284] on img at bounding box center [248, 276] width 137 height 47
